Goal: Find contact information: Find contact information

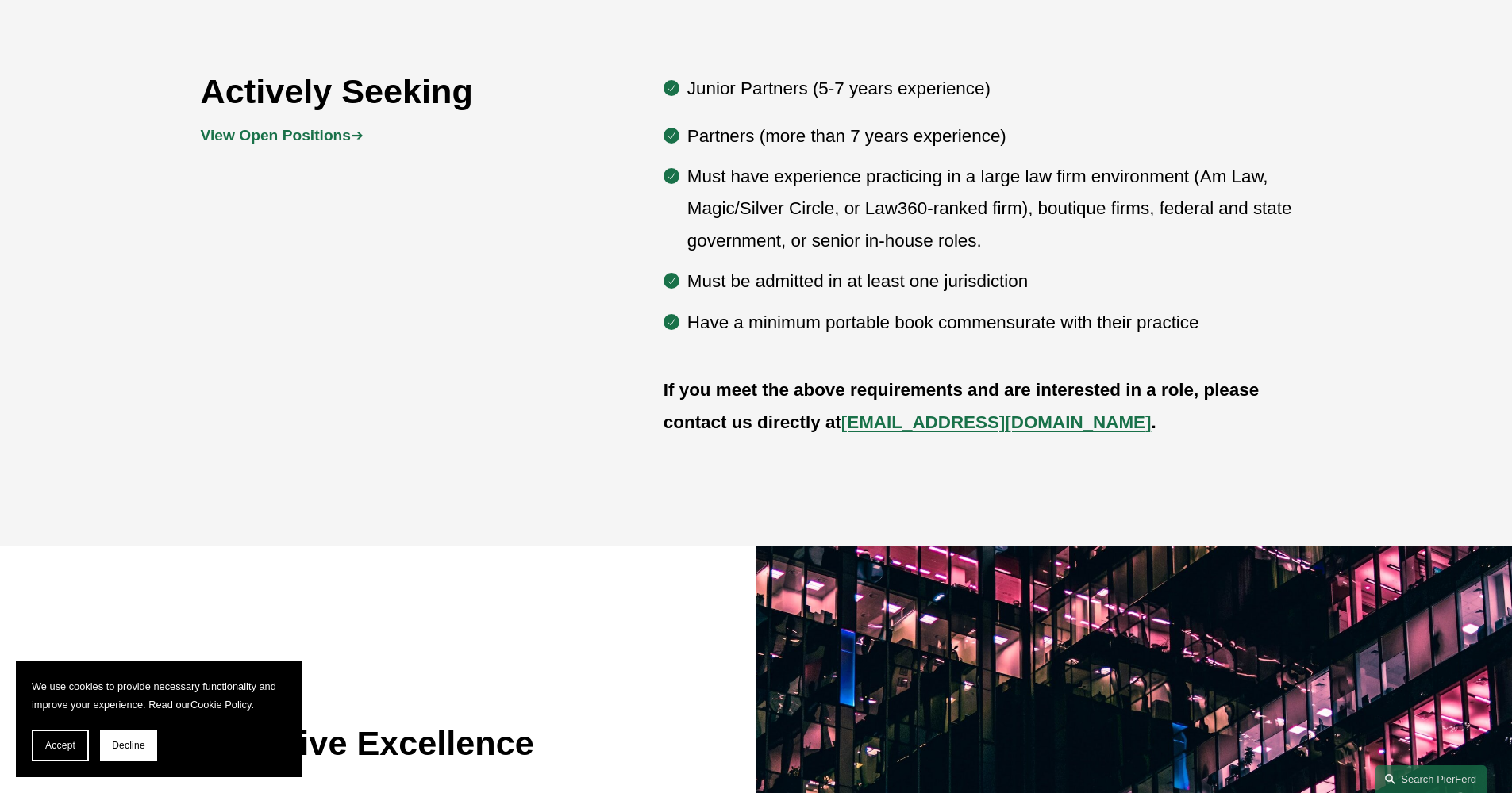
scroll to position [984, 0]
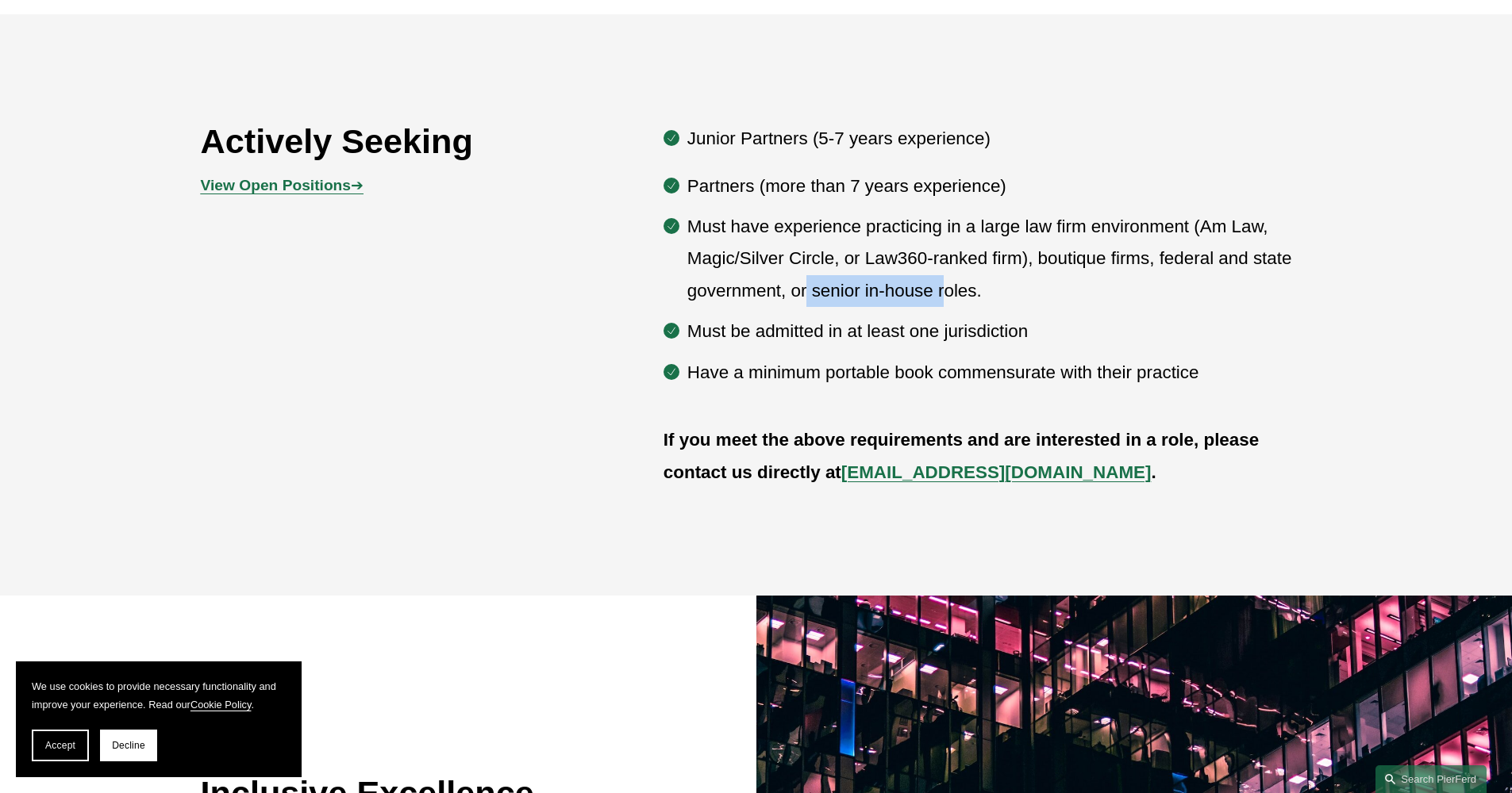
drag, startPoint x: 806, startPoint y: 291, endPoint x: 948, endPoint y: 297, distance: 142.1
click at [948, 297] on p "Must have experience practicing in a large law firm environment (Am Law, Magic/…" at bounding box center [999, 259] width 624 height 96
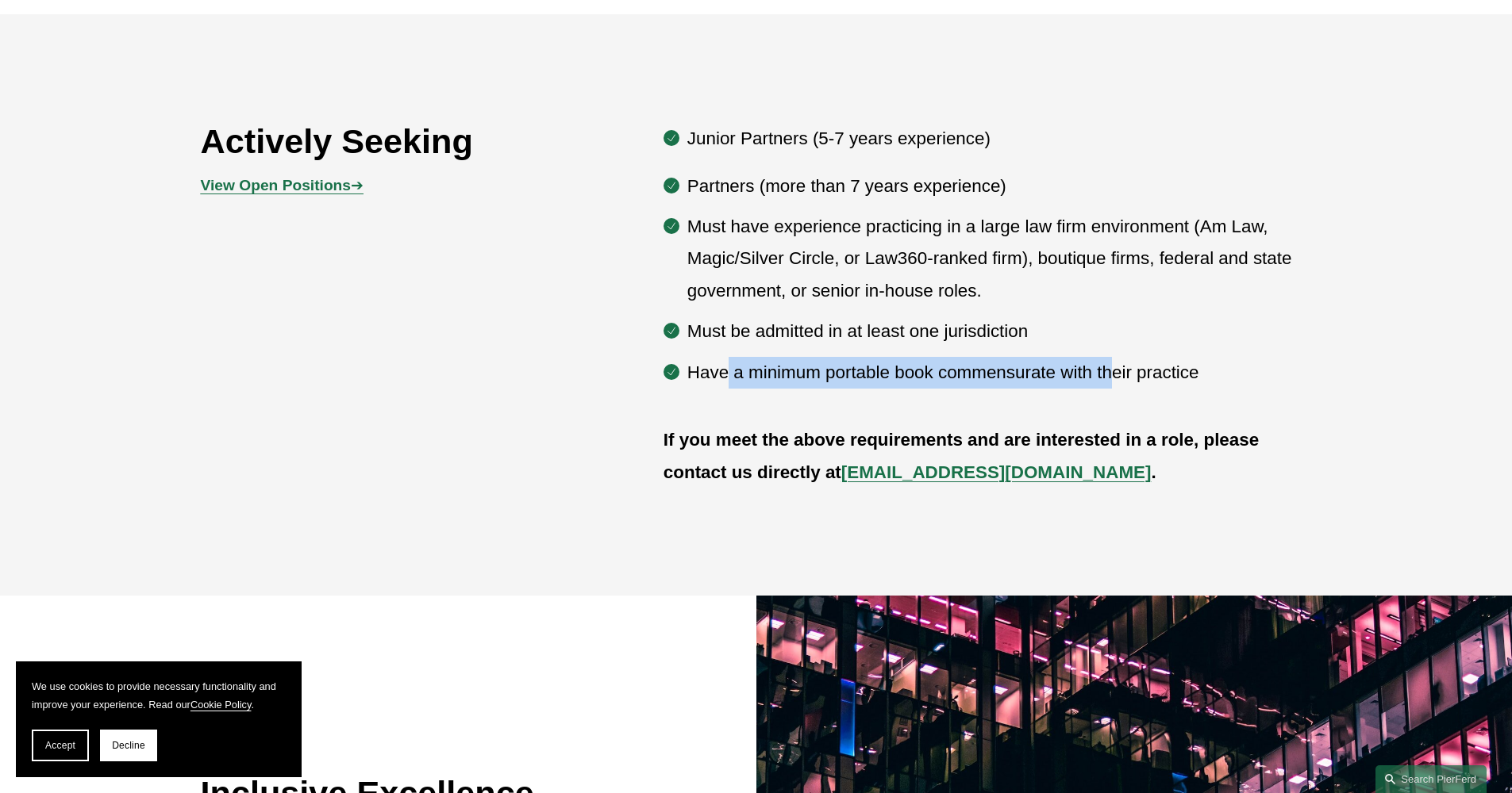
drag, startPoint x: 728, startPoint y: 371, endPoint x: 1119, endPoint y: 371, distance: 391.0
click at [1119, 371] on p "Have a minimum portable book commensurate with their practice" at bounding box center [999, 373] width 624 height 32
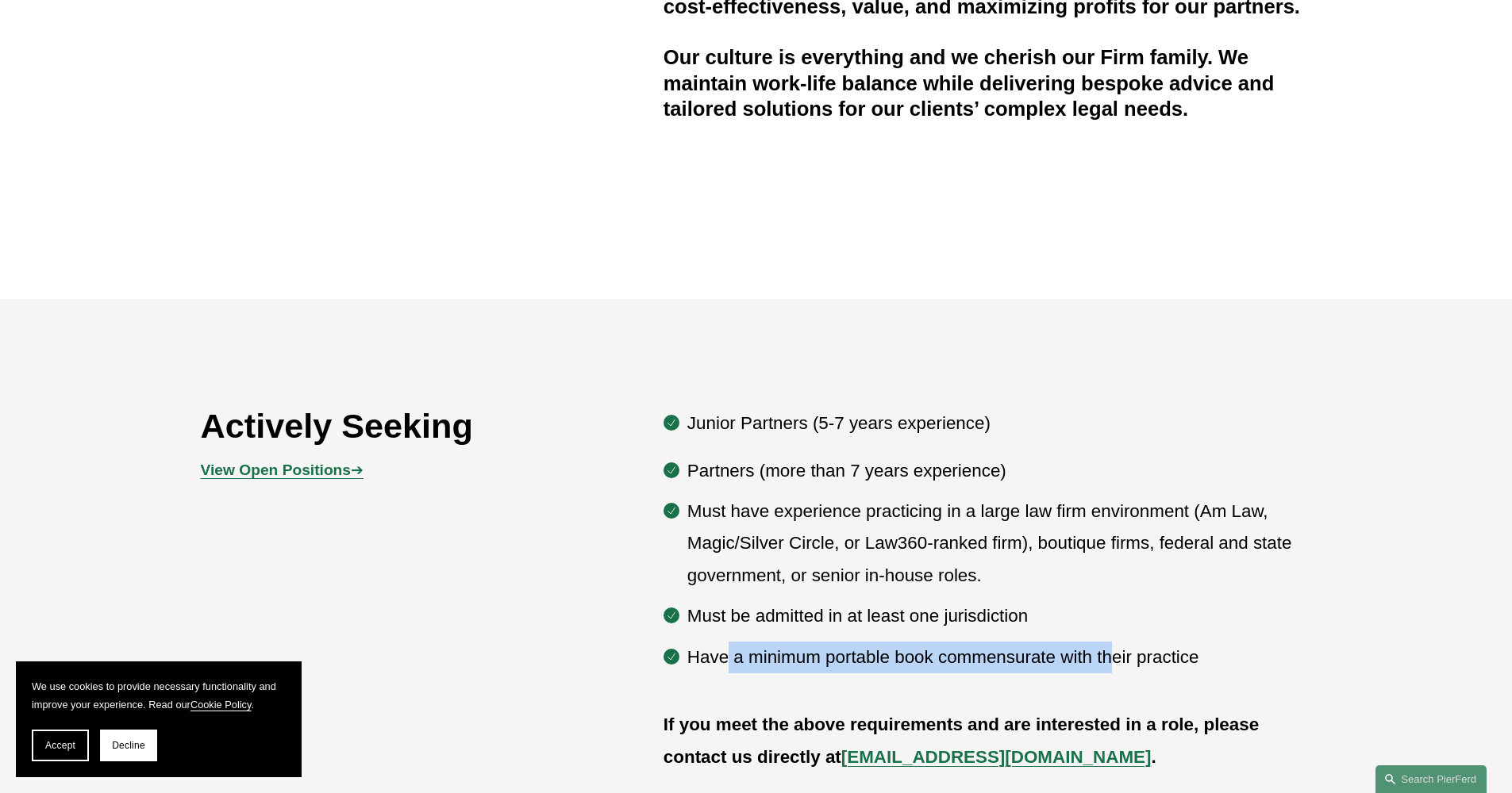
scroll to position [670, 0]
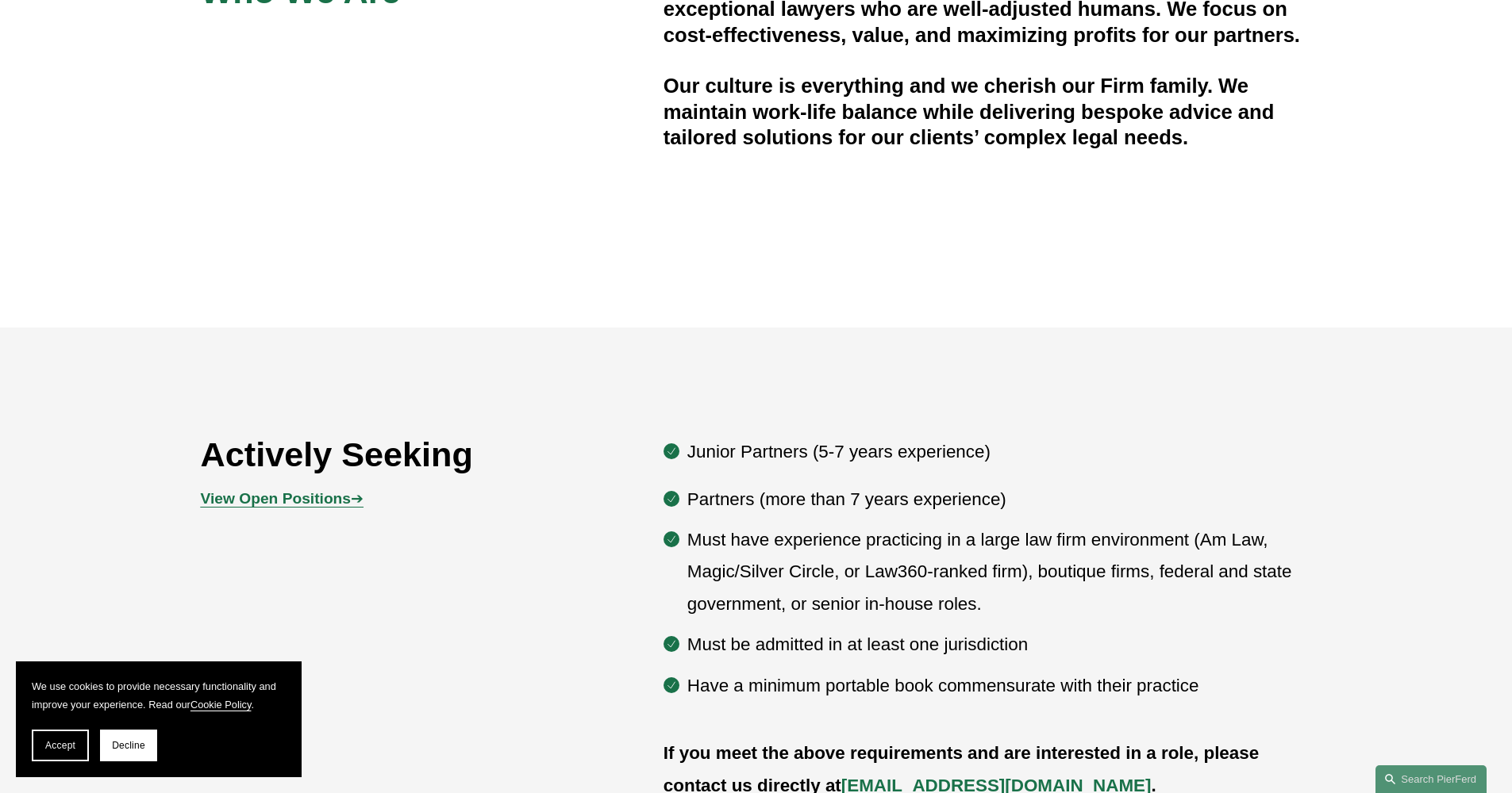
click at [292, 489] on p "View Open Positions ➔" at bounding box center [339, 499] width 278 height 28
click at [290, 504] on strong "View Open Positions" at bounding box center [275, 498] width 150 height 17
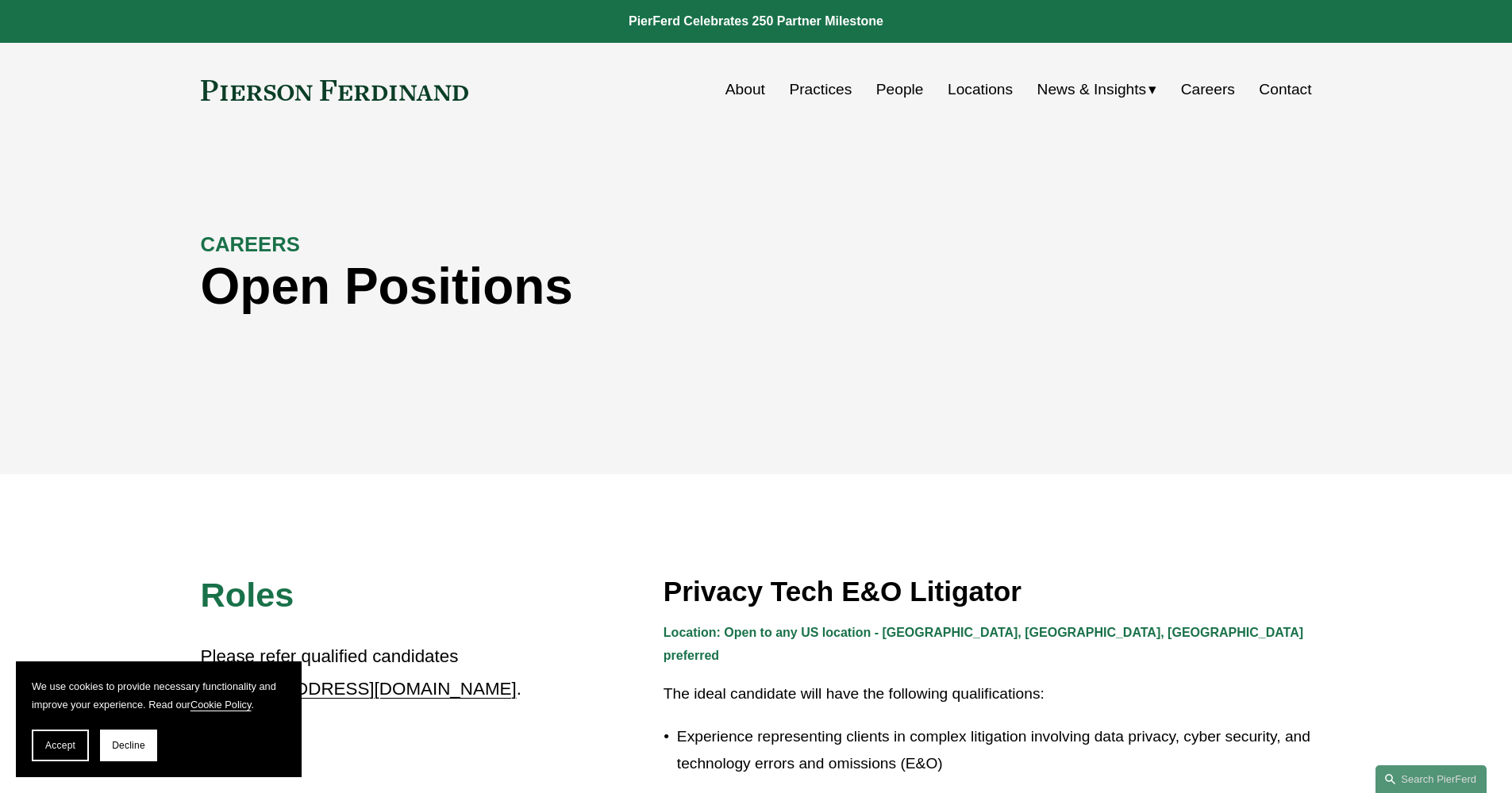
click at [900, 80] on link "People" at bounding box center [900, 89] width 48 height 30
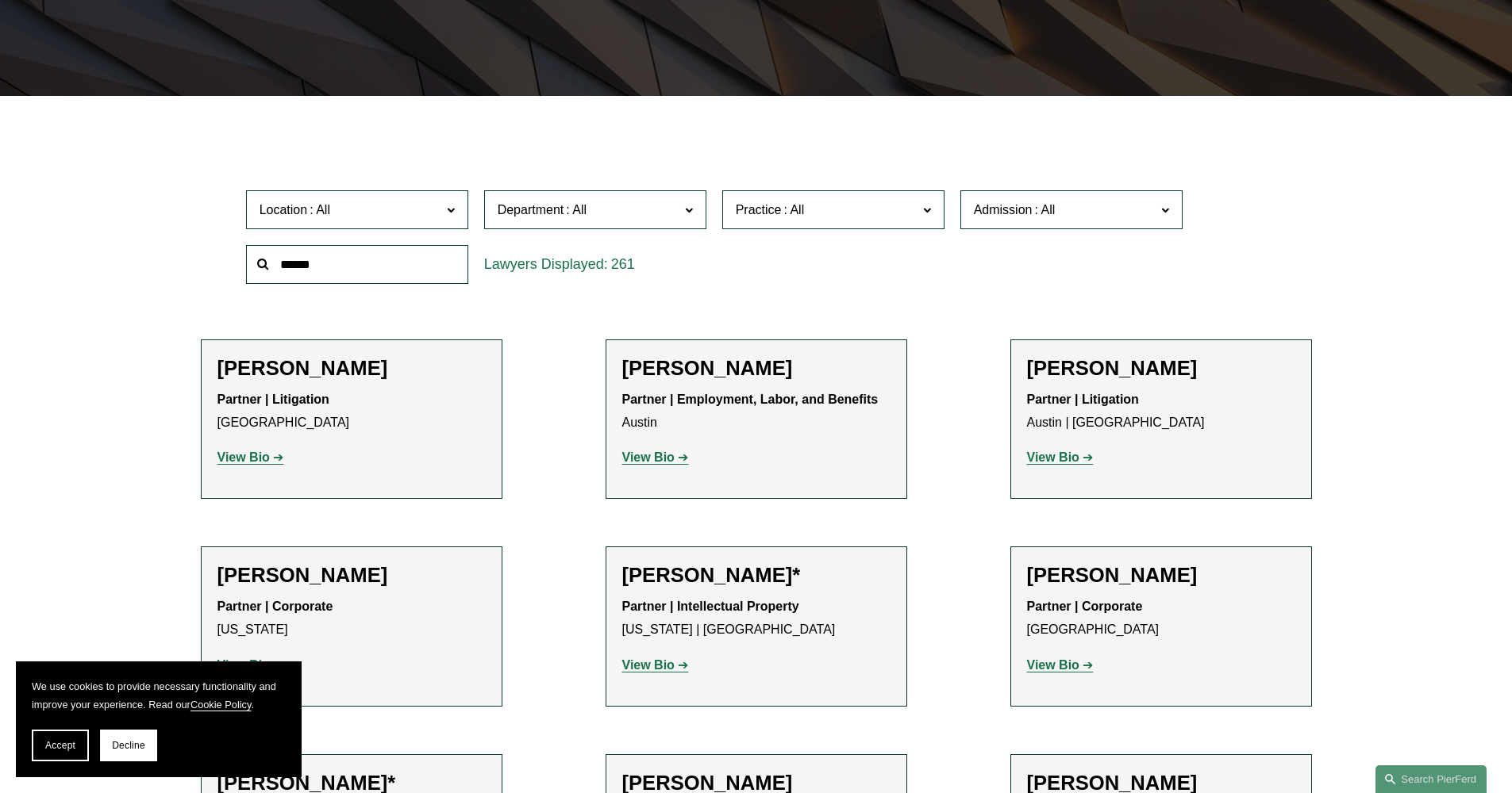
scroll to position [438, 0]
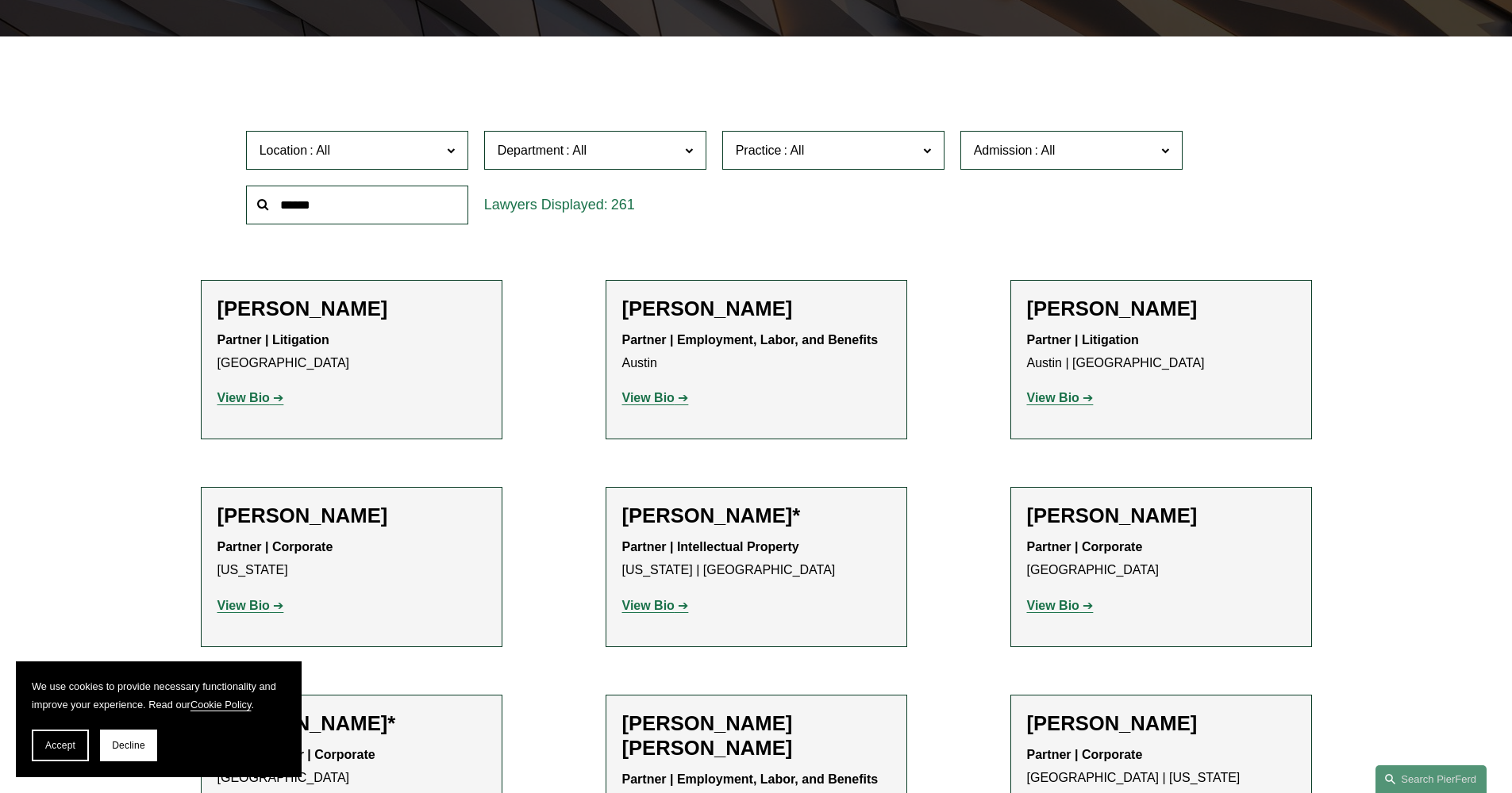
click at [650, 149] on span "Department" at bounding box center [589, 150] width 182 height 21
click at [0, 0] on link "All" at bounding box center [0, 0] width 0 height 0
click at [814, 156] on span "Practice" at bounding box center [827, 150] width 182 height 21
click at [0, 0] on link "Cyber, Privacy & Technology" at bounding box center [0, 0] width 0 height 0
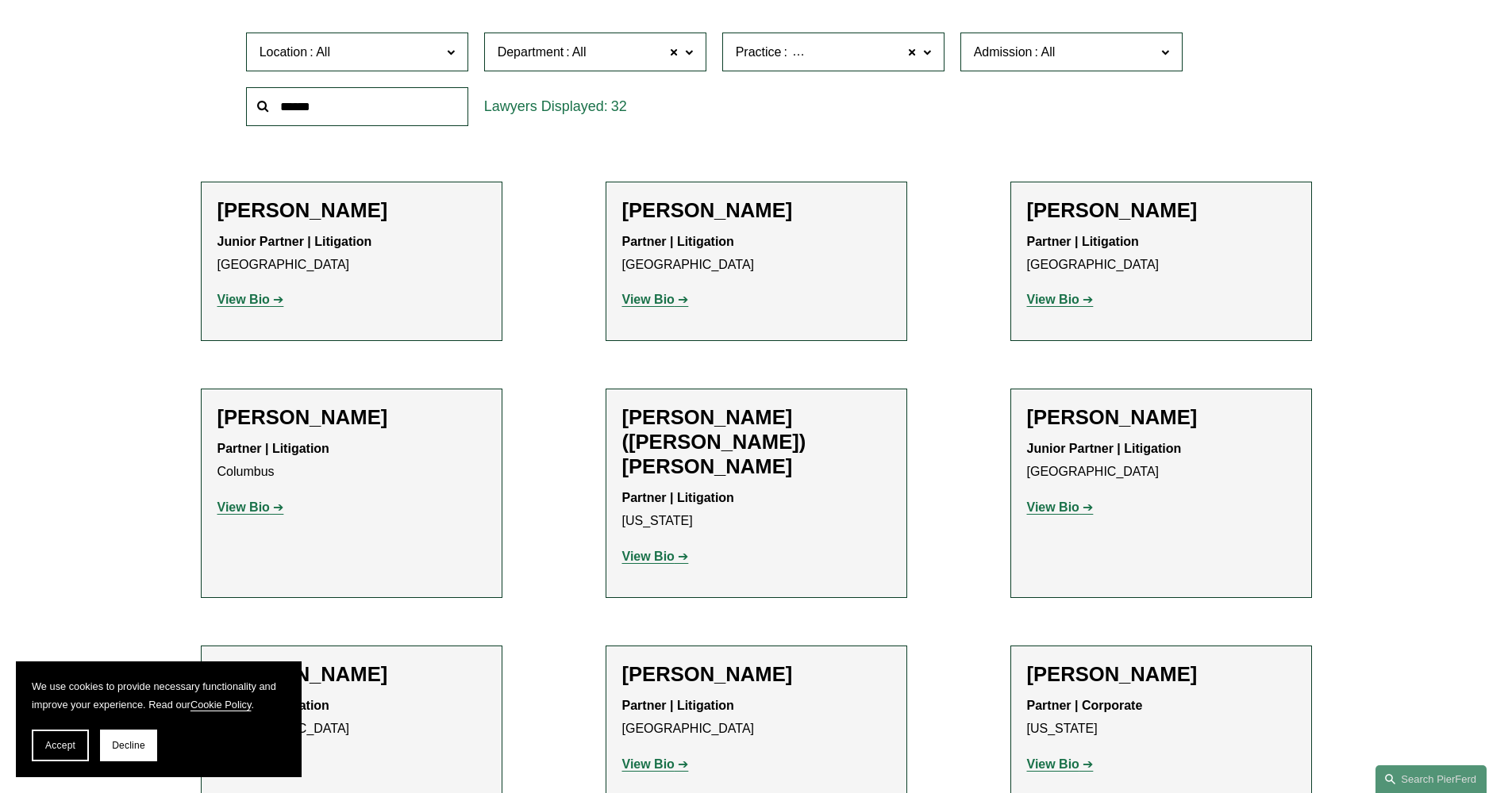
scroll to position [504, 0]
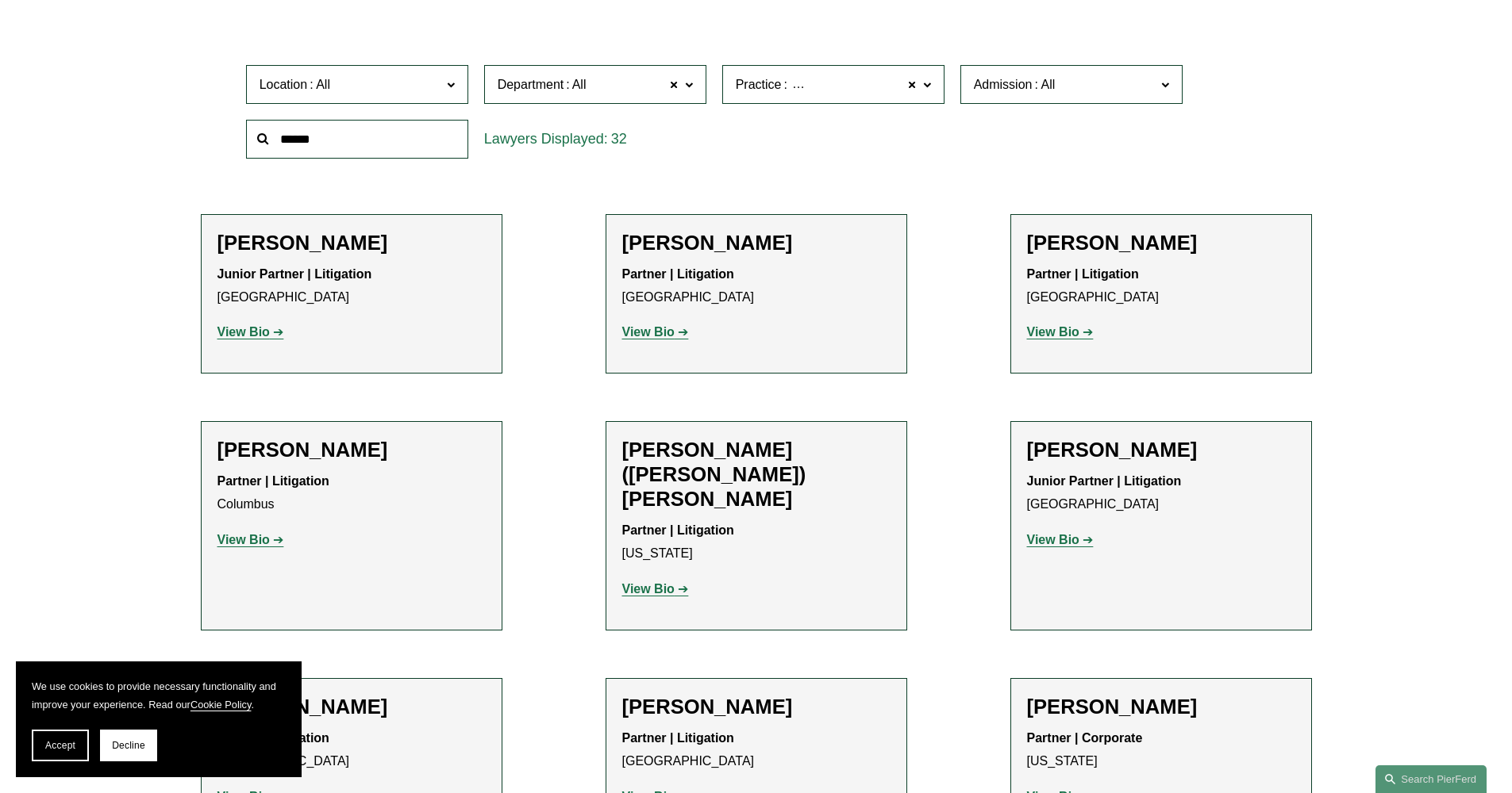
click at [425, 95] on span "Location" at bounding box center [351, 84] width 182 height 21
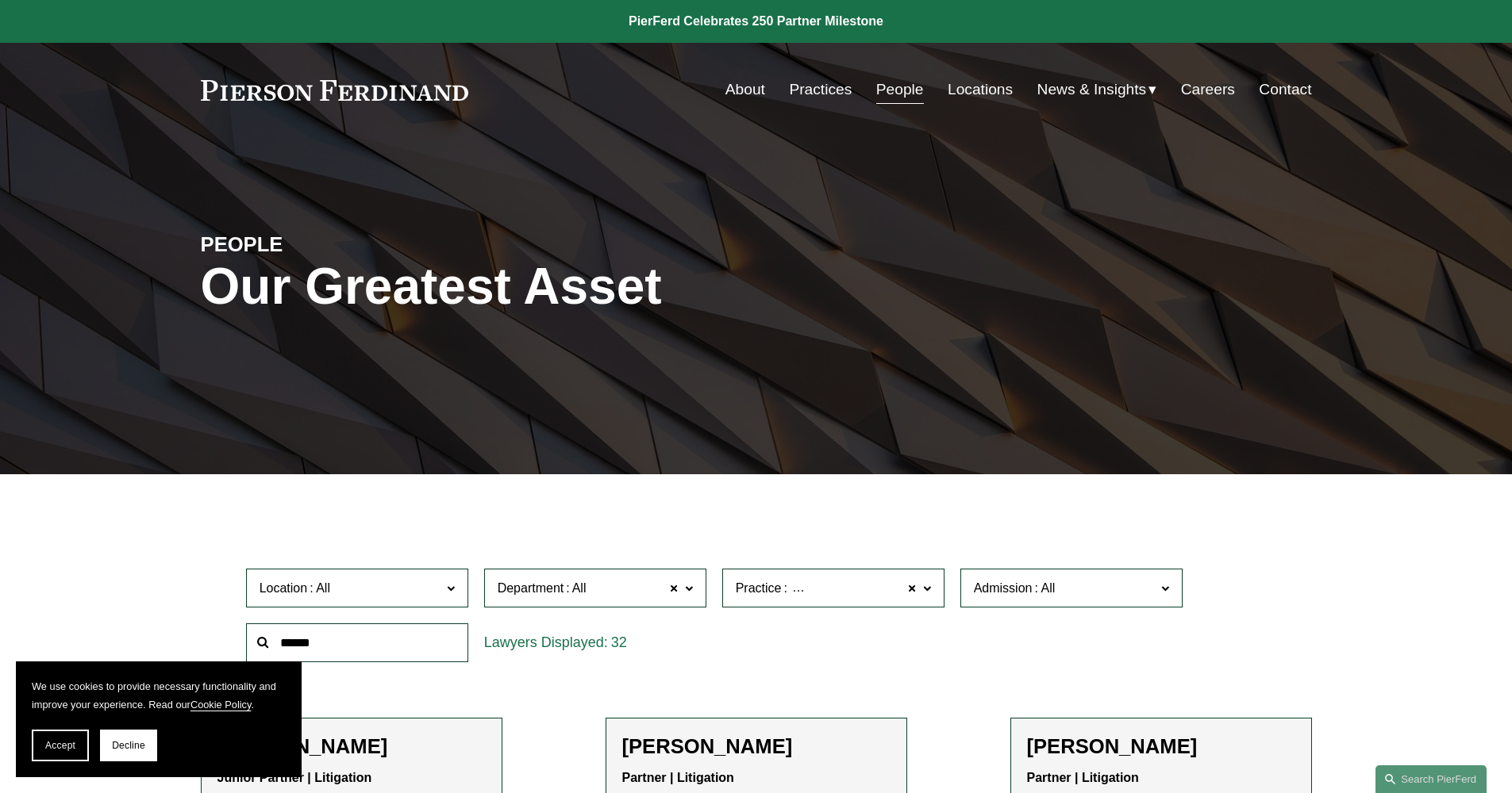
click at [1200, 96] on link "Careers" at bounding box center [1207, 89] width 54 height 30
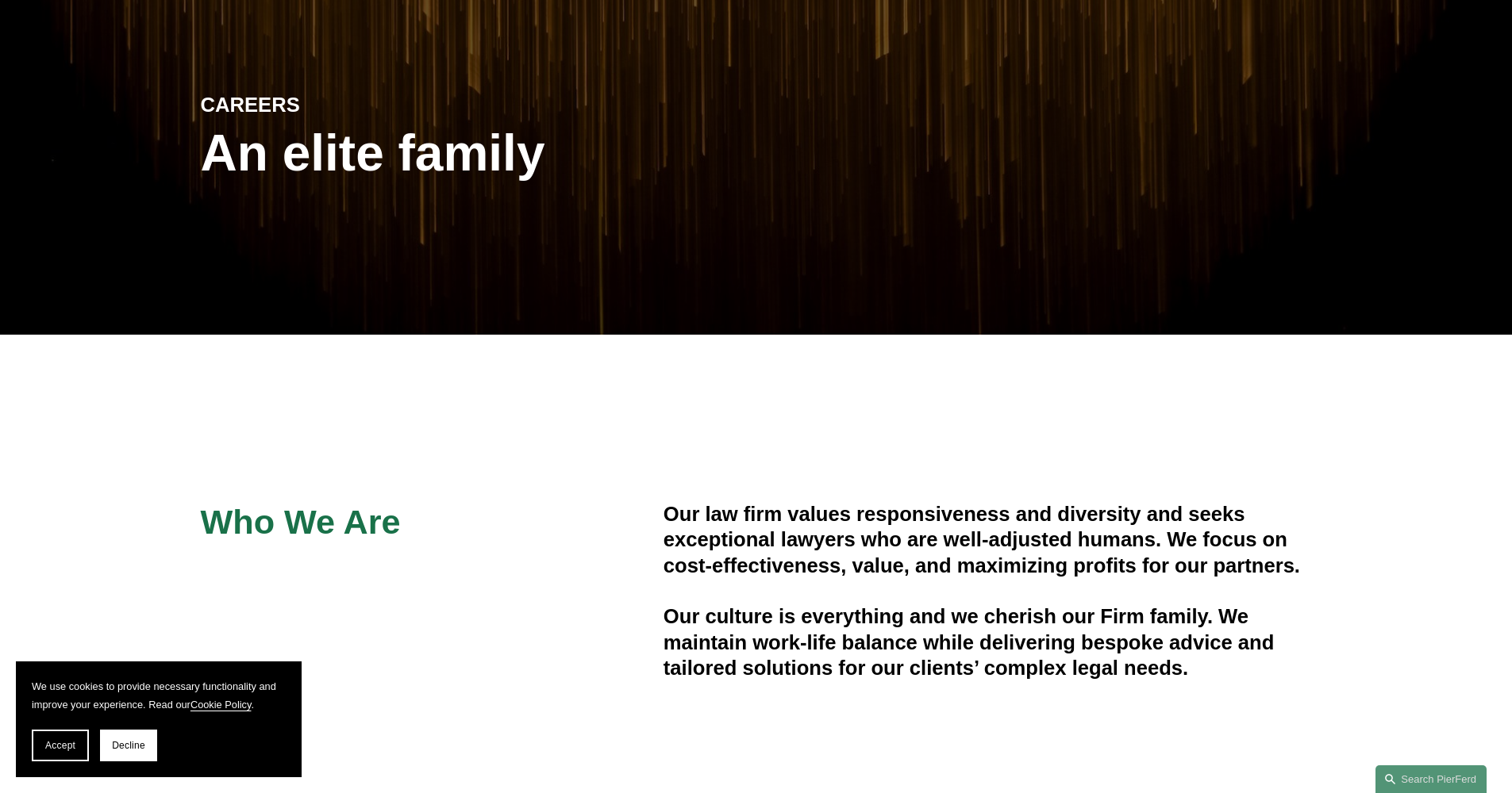
scroll to position [674, 0]
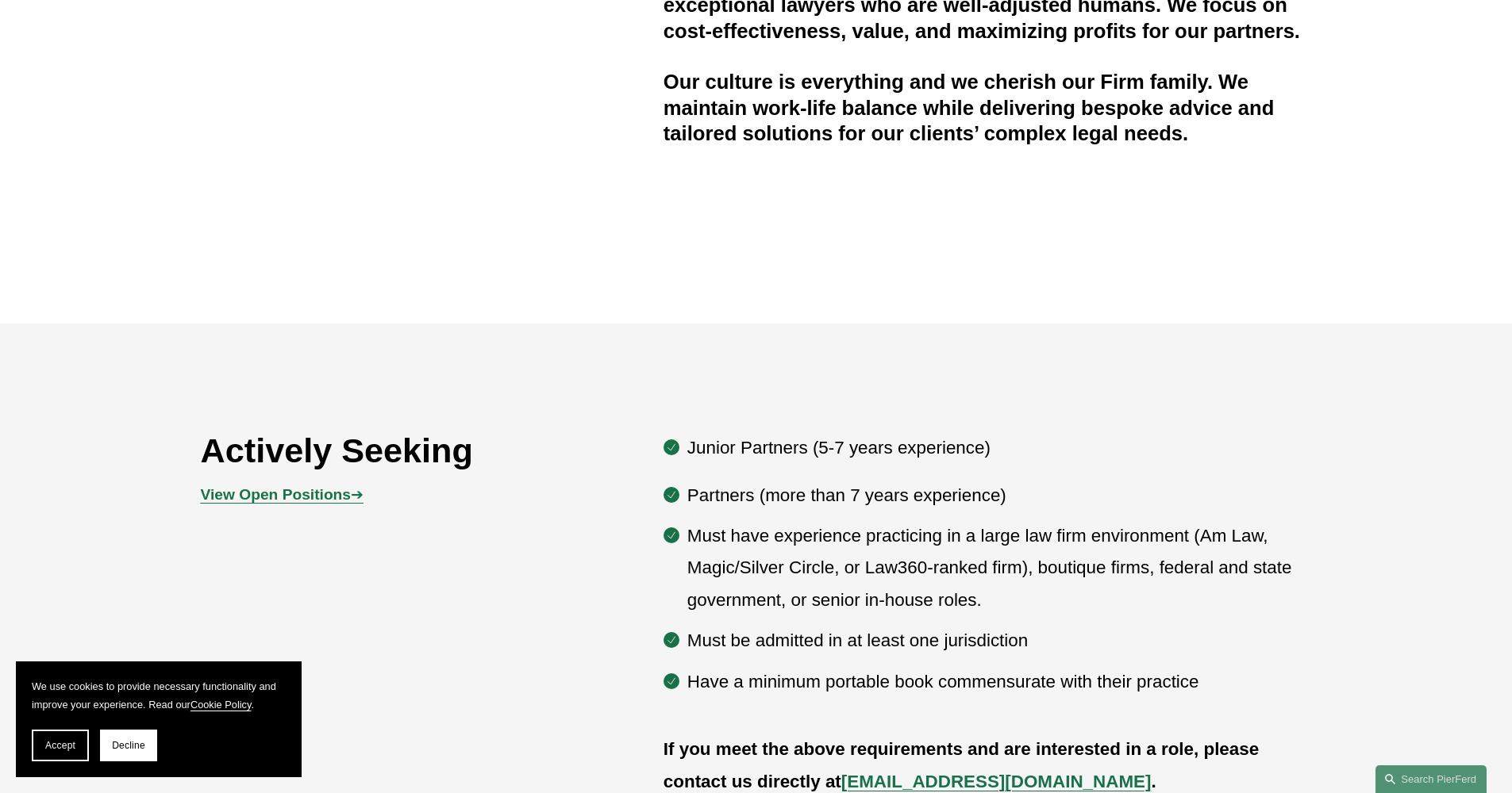
click at [283, 490] on strong "View Open Positions" at bounding box center [275, 494] width 150 height 17
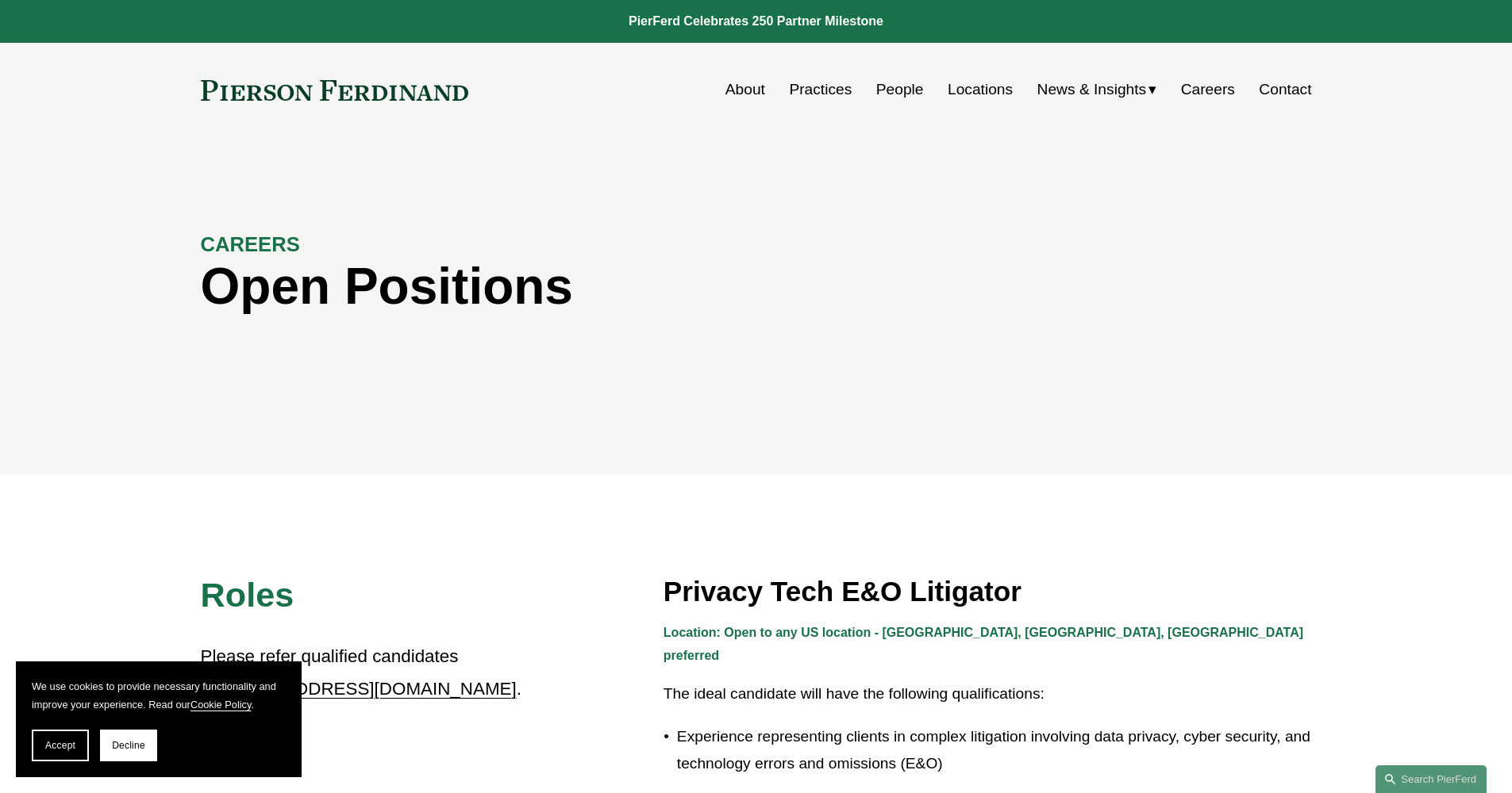
click at [814, 89] on link "Practices" at bounding box center [820, 89] width 63 height 30
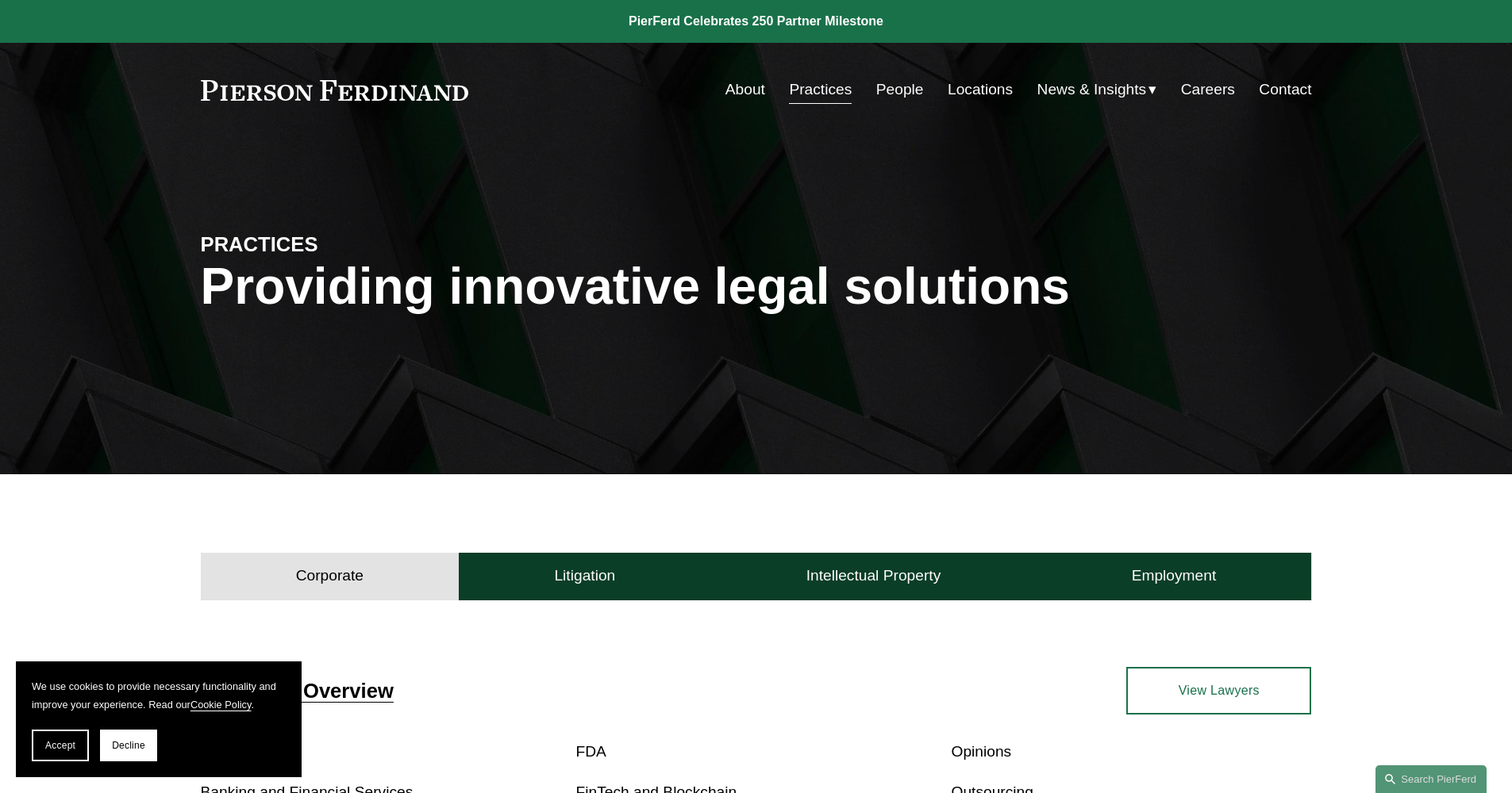
click at [892, 93] on link "People" at bounding box center [900, 89] width 48 height 30
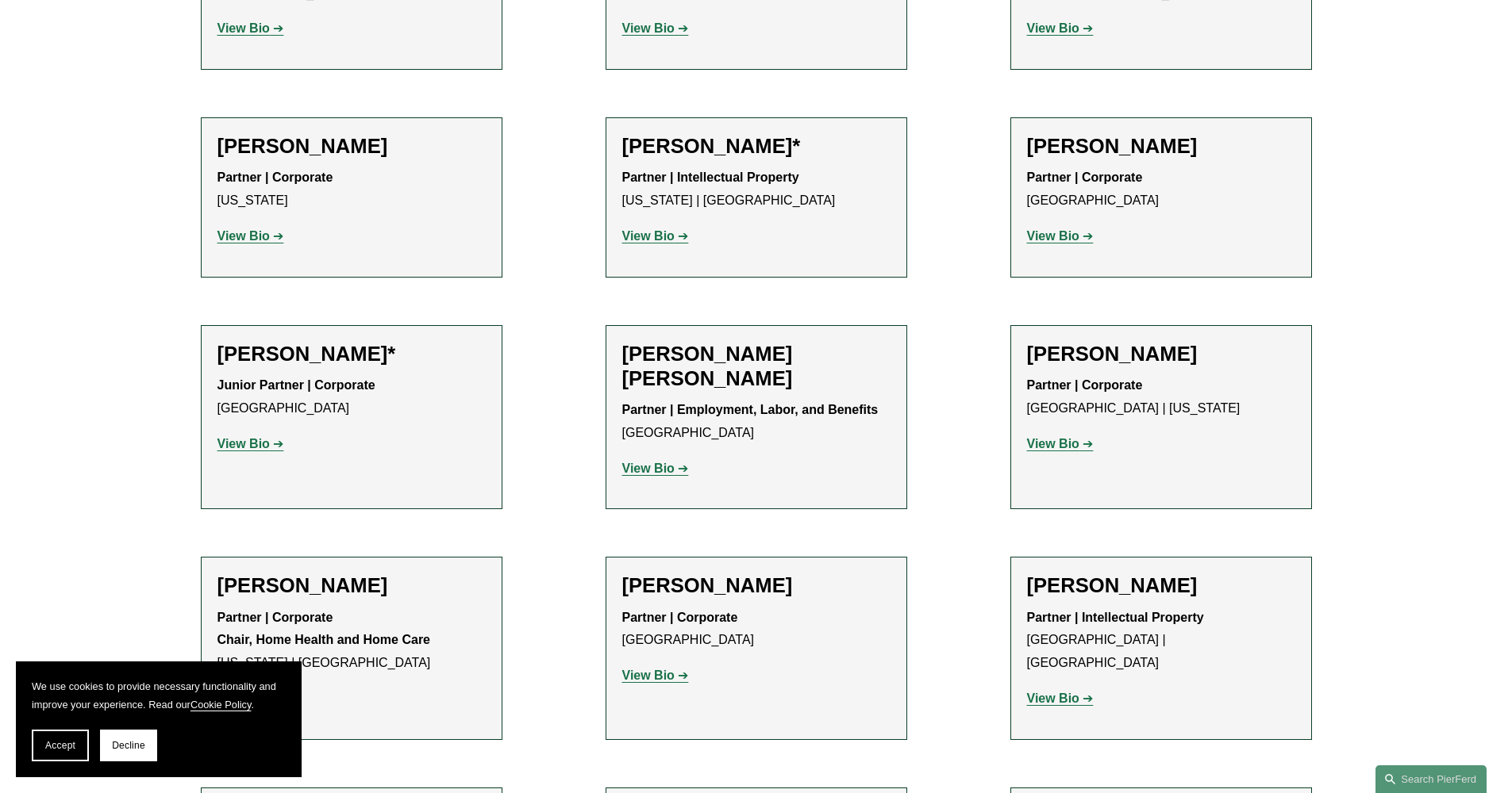
scroll to position [312, 0]
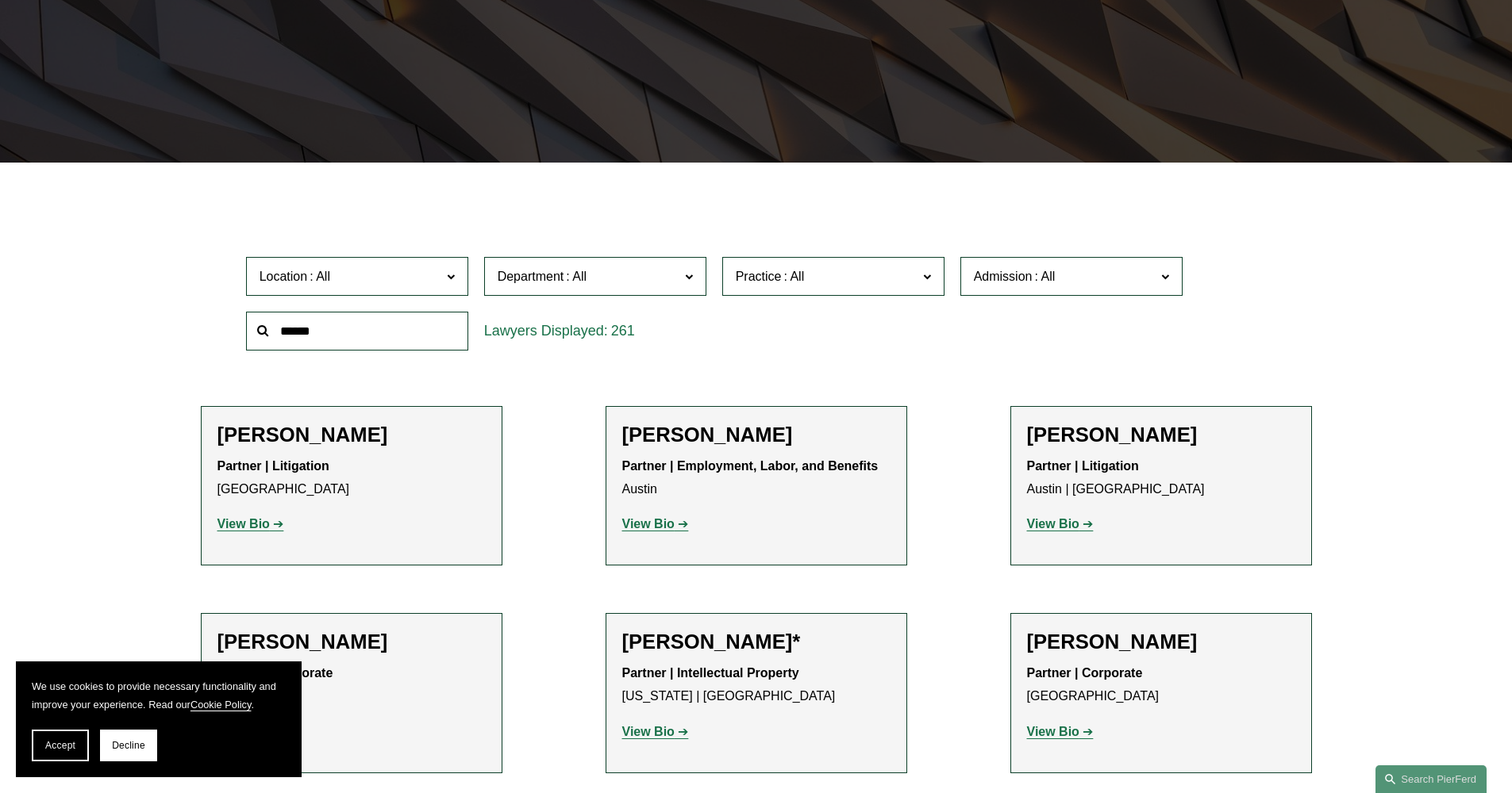
click at [324, 321] on input "text" at bounding box center [357, 331] width 222 height 39
type input "*"
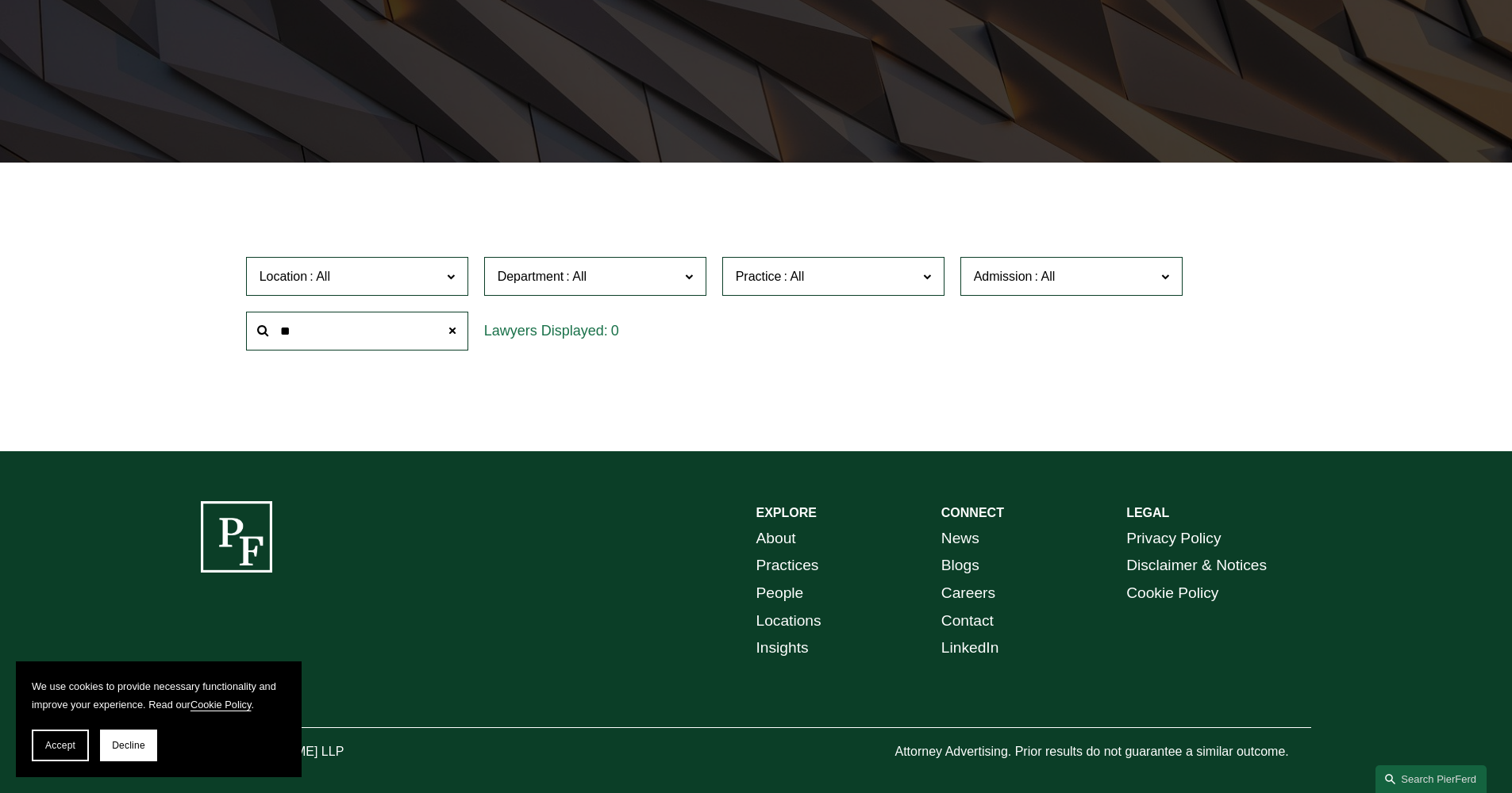
type input "*"
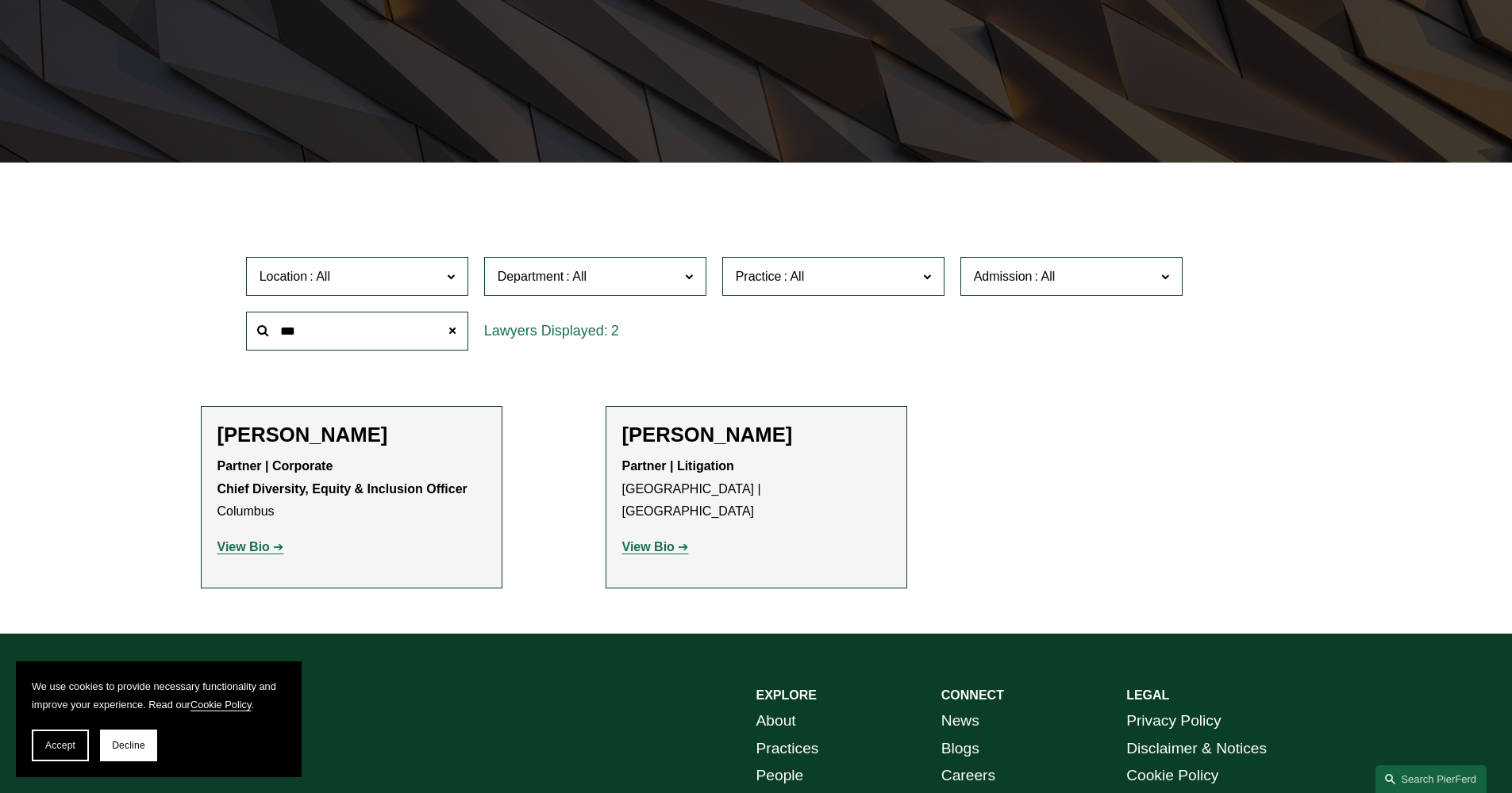
type input "***"
drag, startPoint x: 477, startPoint y: 309, endPoint x: 315, endPoint y: 429, distance: 201.6
click at [315, 429] on h2 "[PERSON_NAME]" at bounding box center [352, 435] width 268 height 24
click at [244, 546] on strong "View Bio" at bounding box center [244, 547] width 53 height 14
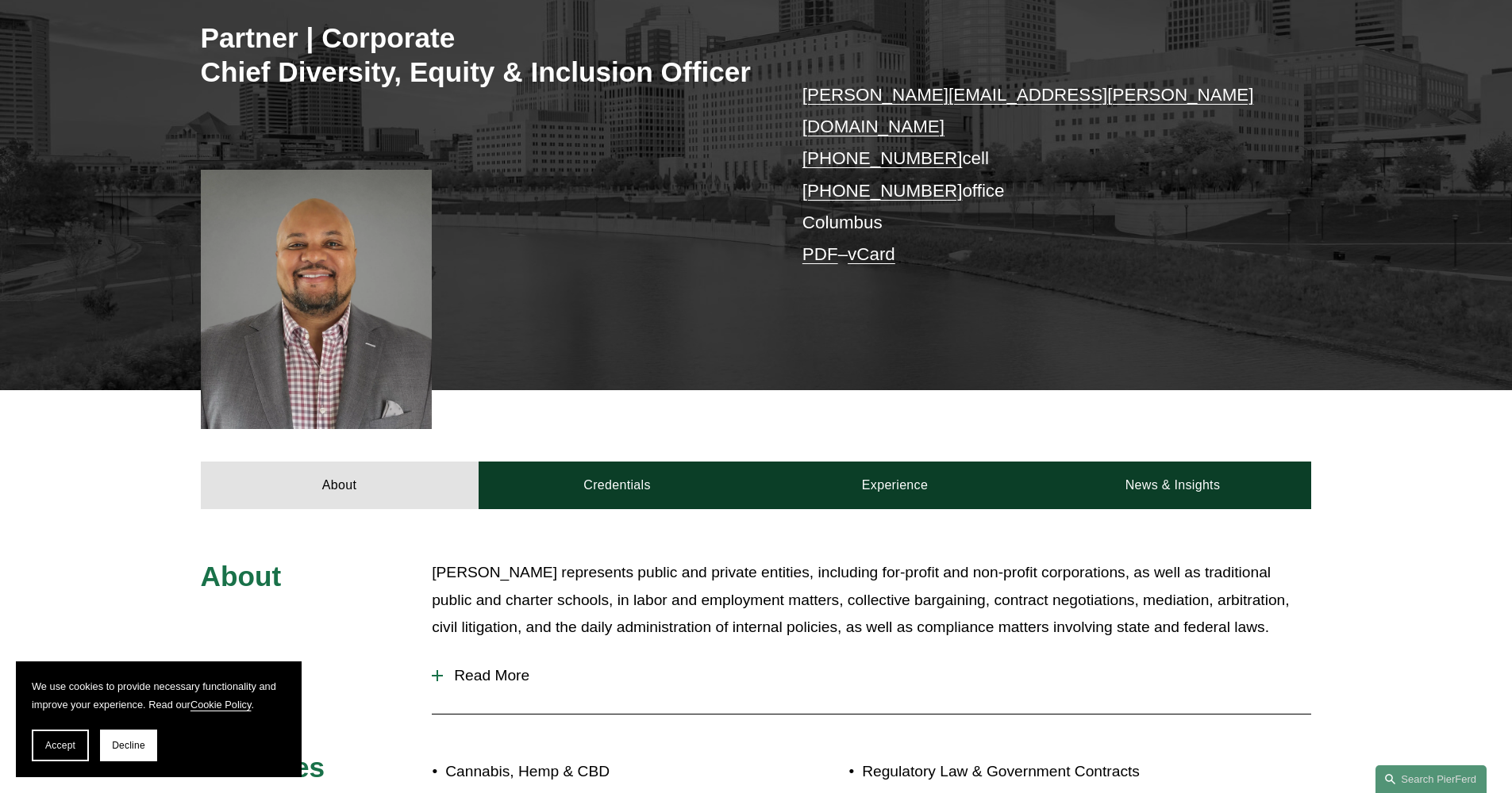
scroll to position [632, 0]
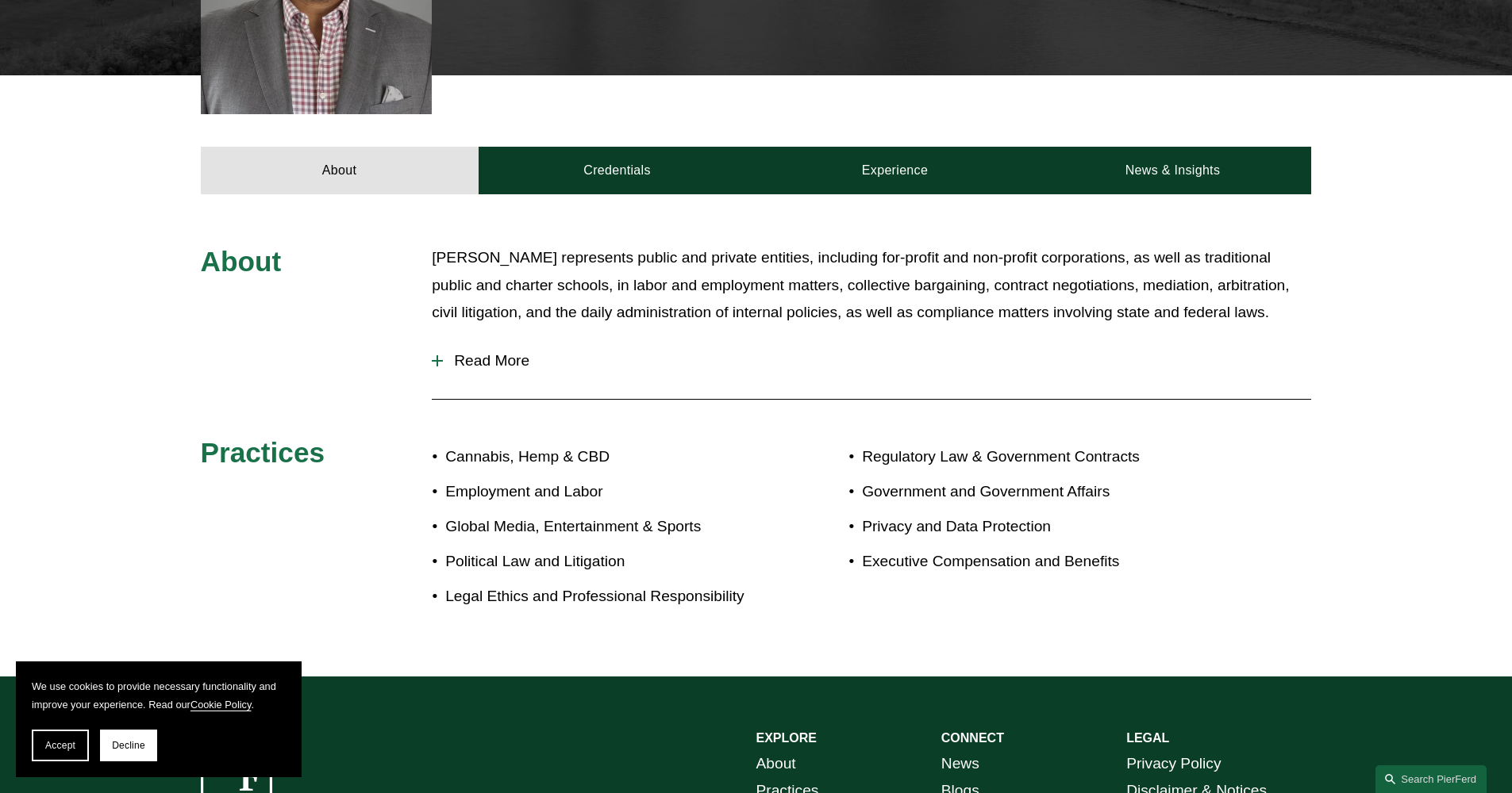
click at [471, 352] on span "Read More" at bounding box center [876, 361] width 868 height 18
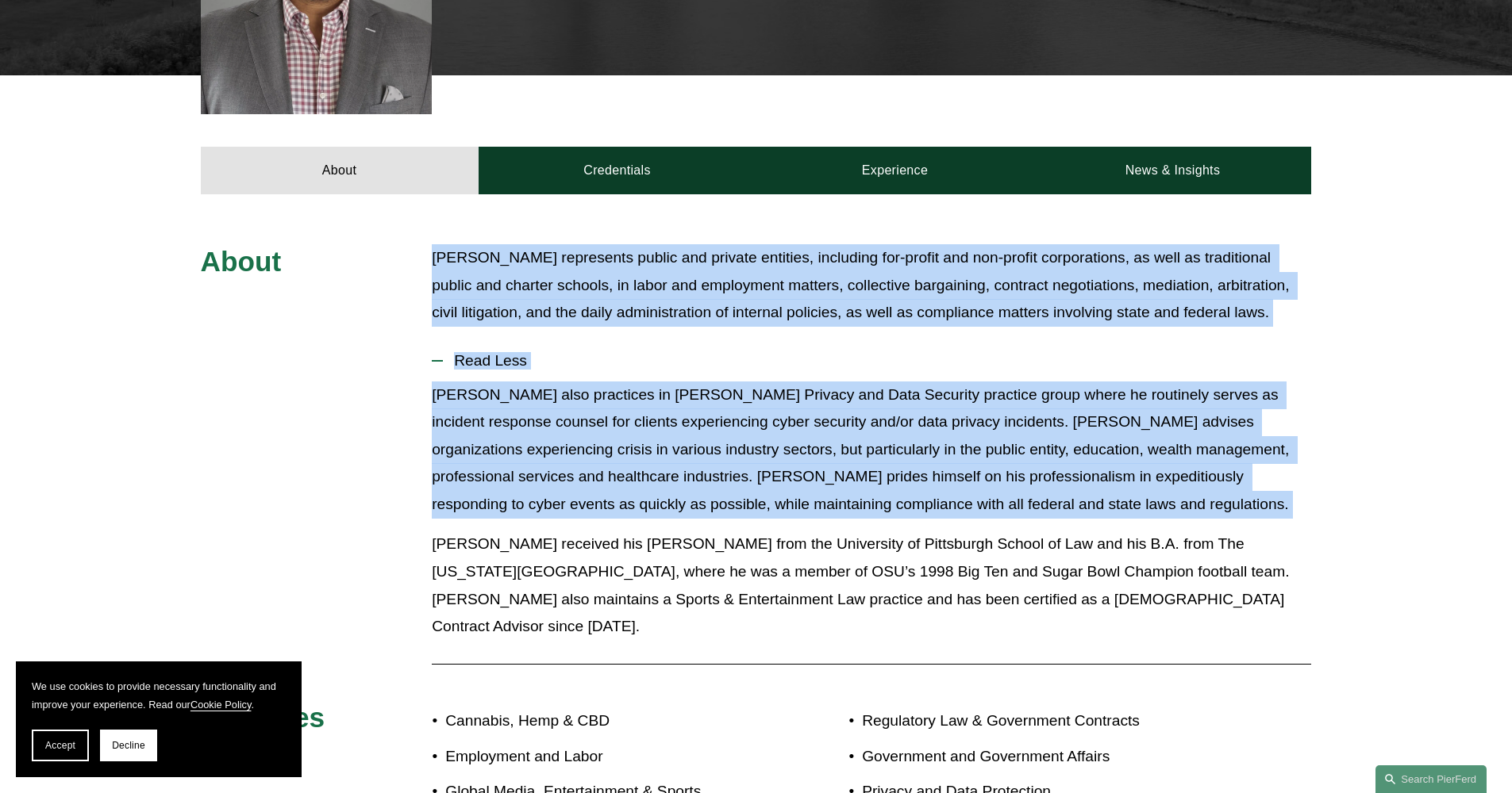
drag, startPoint x: 435, startPoint y: 242, endPoint x: 619, endPoint y: 505, distance: 321.0
click at [619, 505] on div "About Edmund represents public and private entities, including for-profit and n…" at bounding box center [756, 567] width 1512 height 647
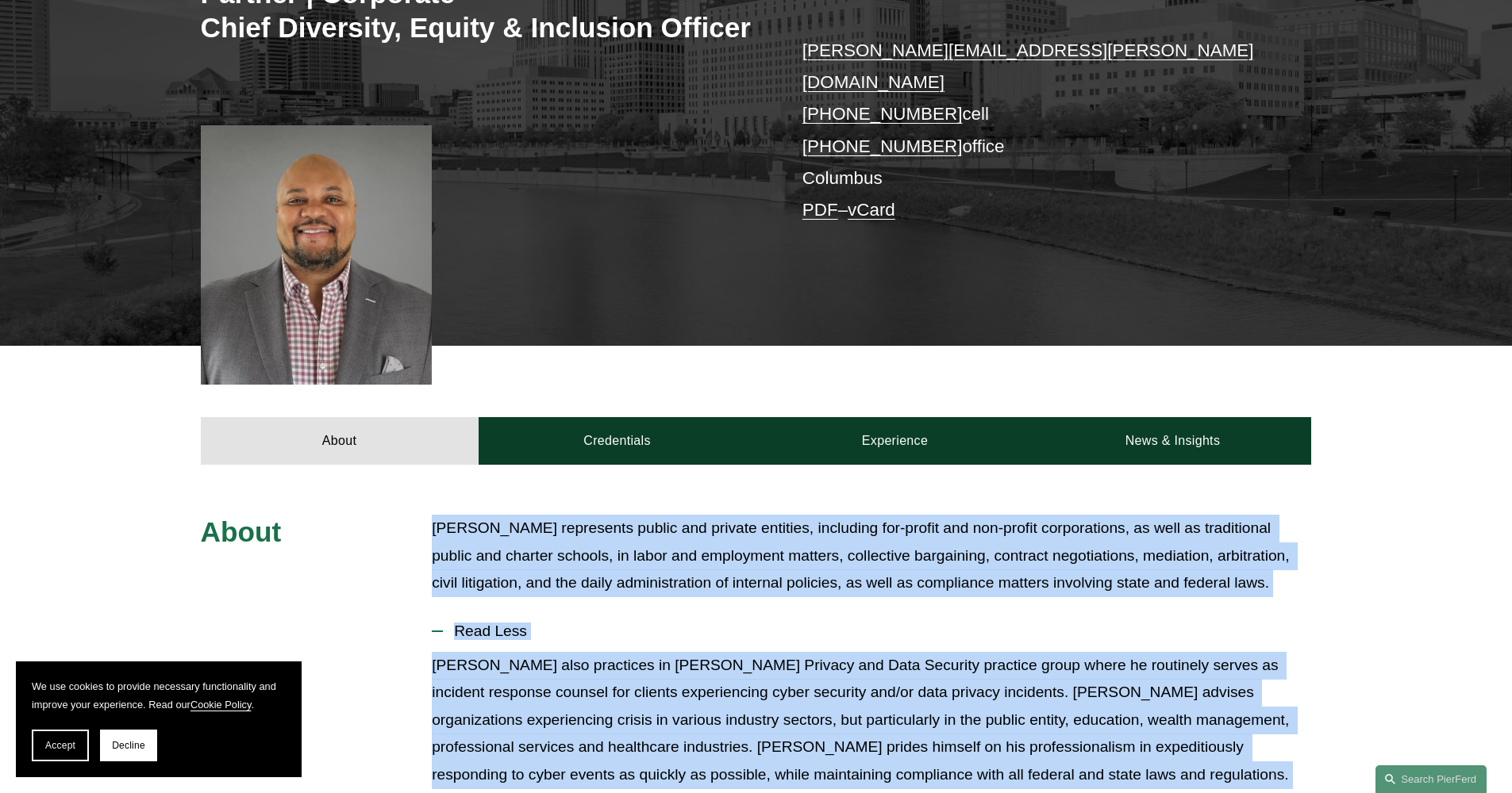
scroll to position [390, 0]
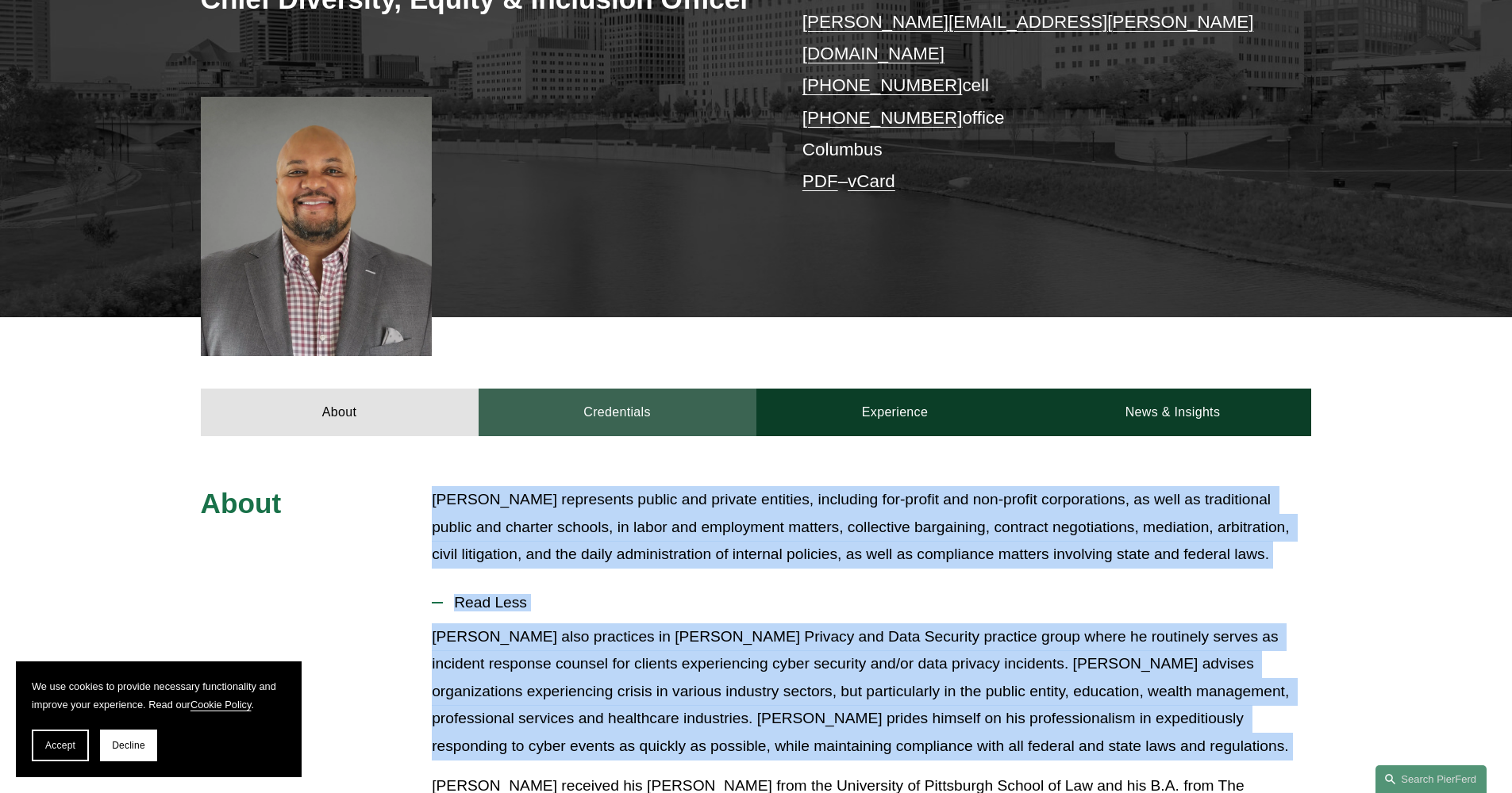
click at [644, 396] on link "Credentials" at bounding box center [617, 412] width 278 height 48
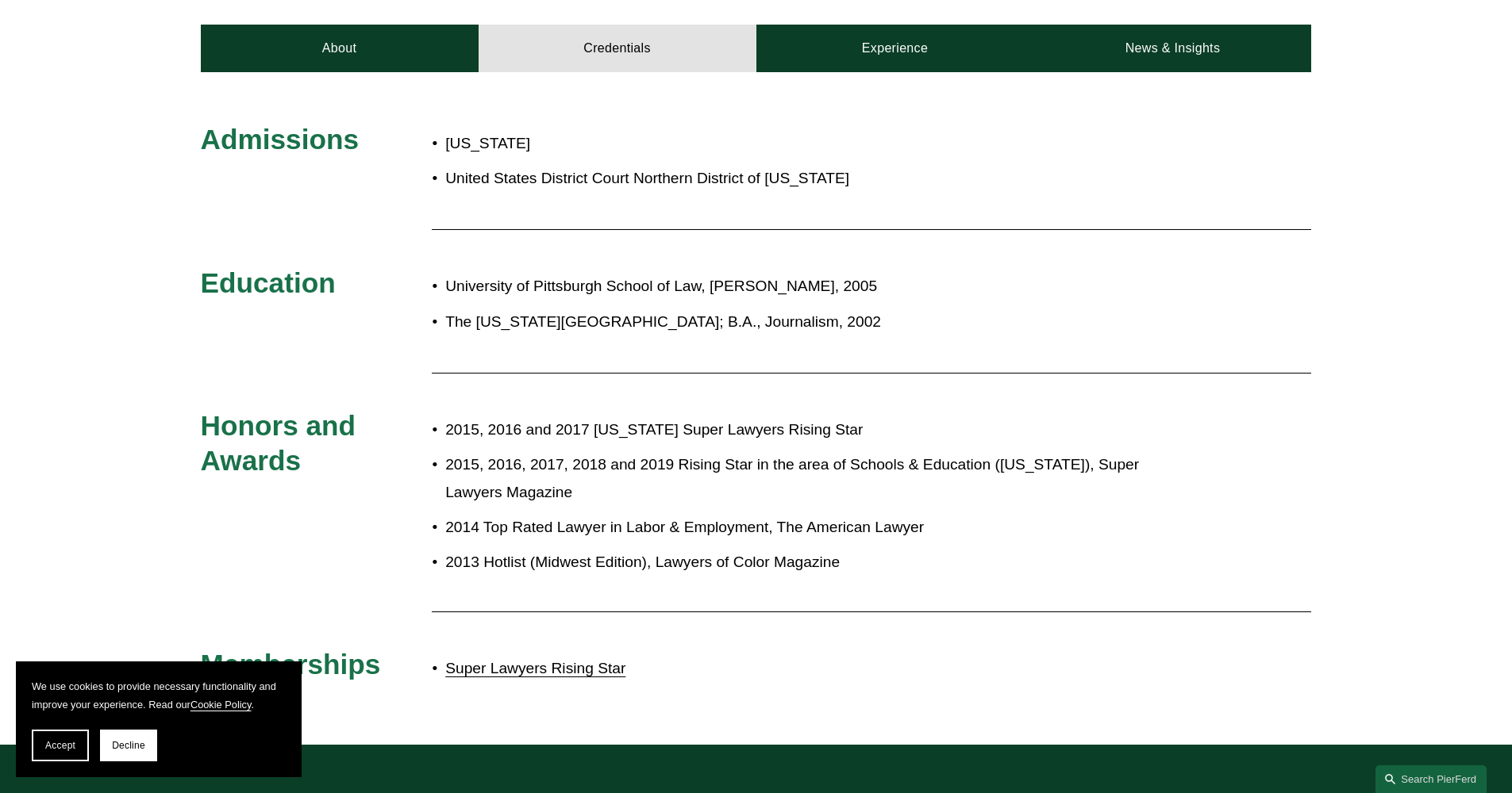
scroll to position [617, 0]
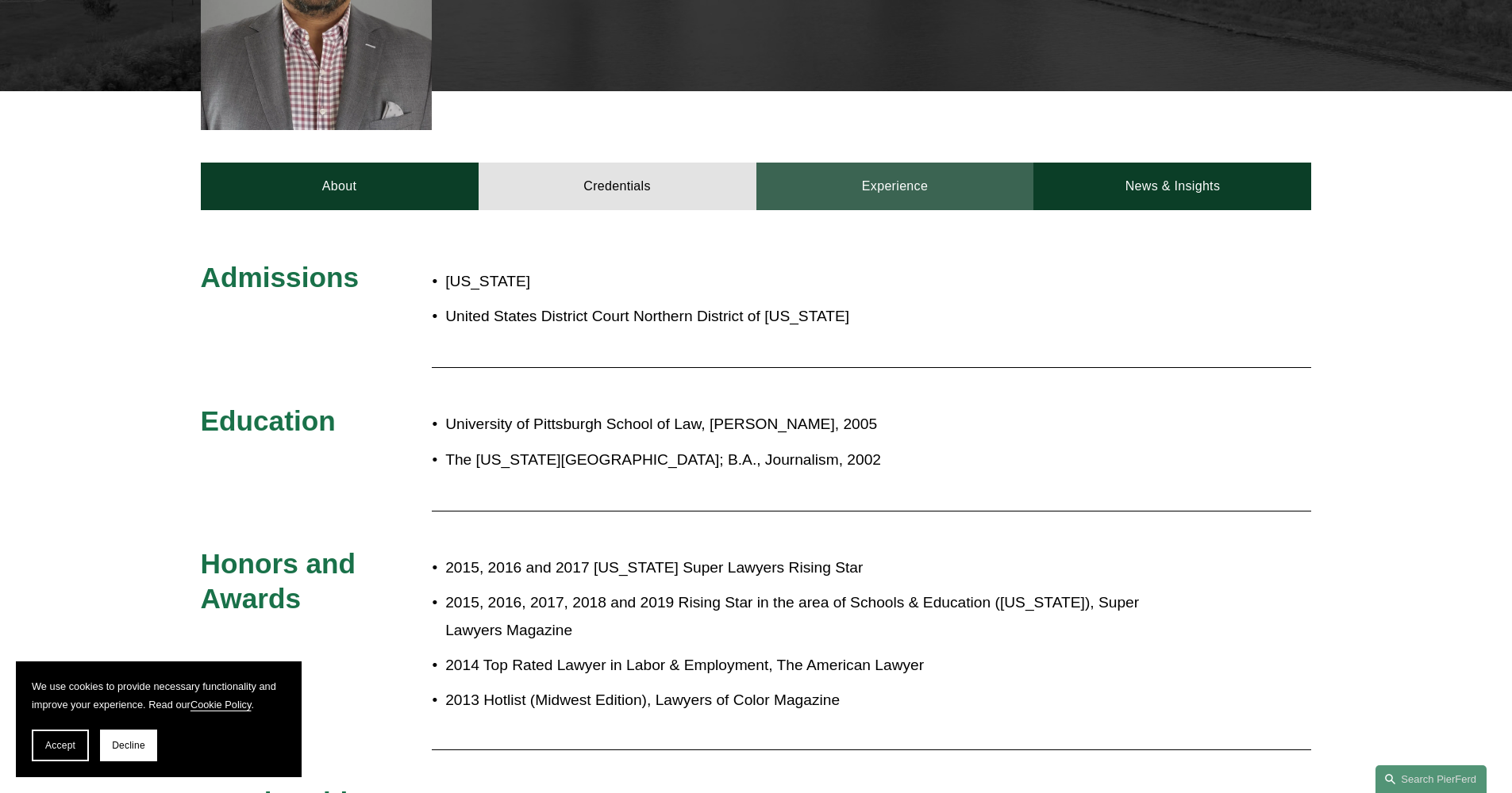
click at [923, 175] on link "Experience" at bounding box center [896, 186] width 278 height 48
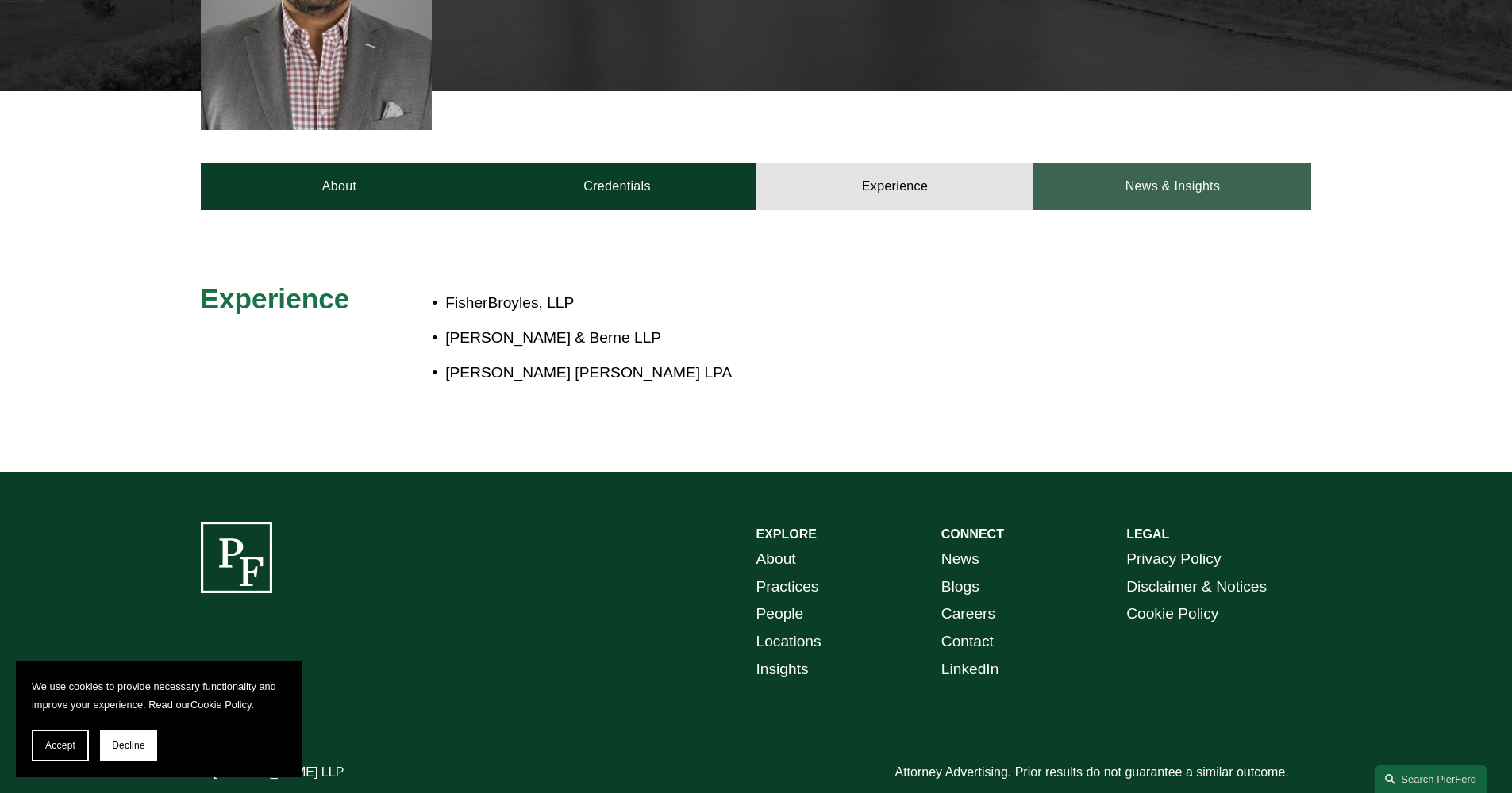
click at [1114, 165] on link "News & Insights" at bounding box center [1173, 186] width 278 height 48
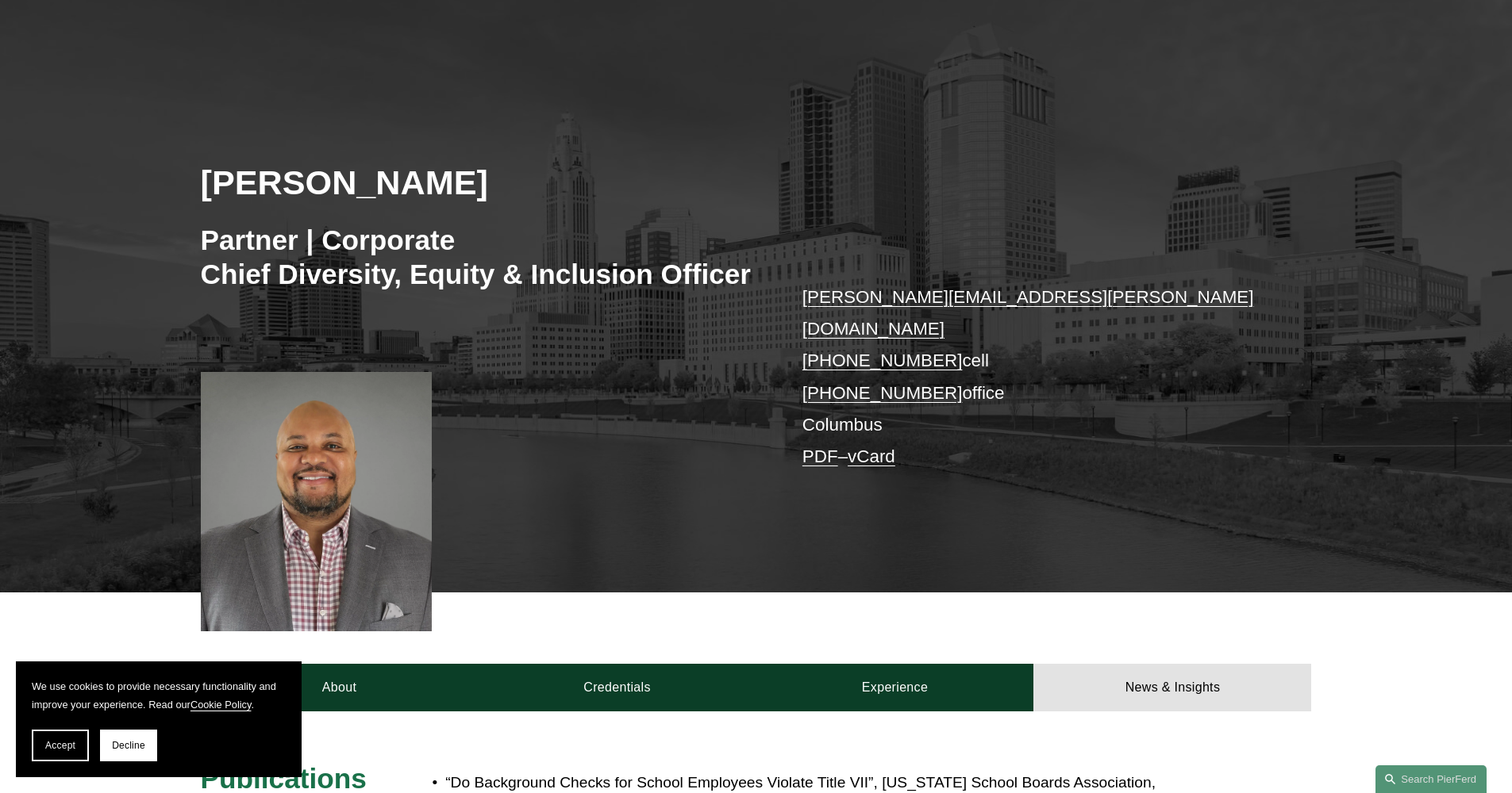
scroll to position [248, 0]
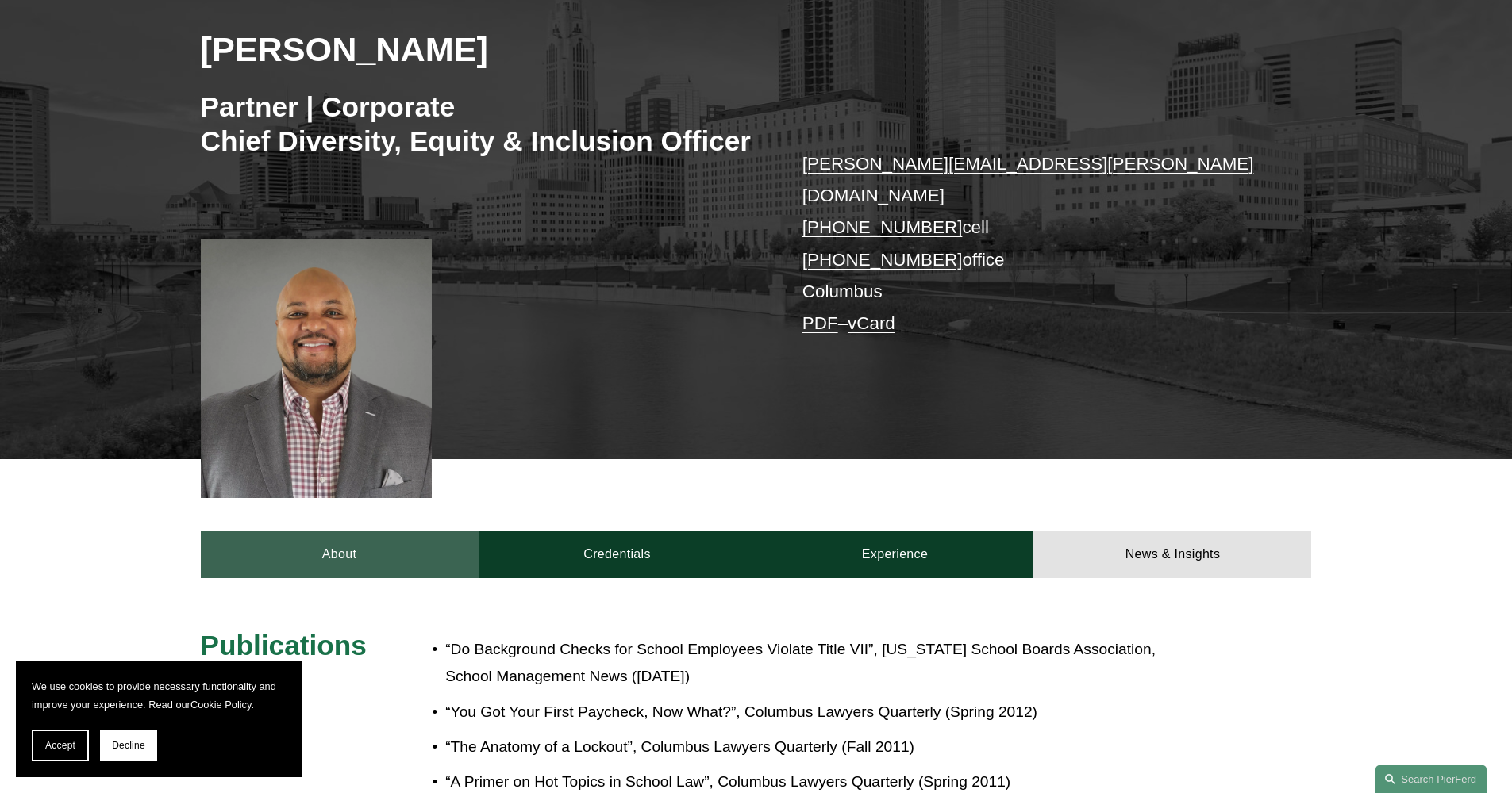
click at [361, 533] on link "About" at bounding box center [339, 554] width 278 height 48
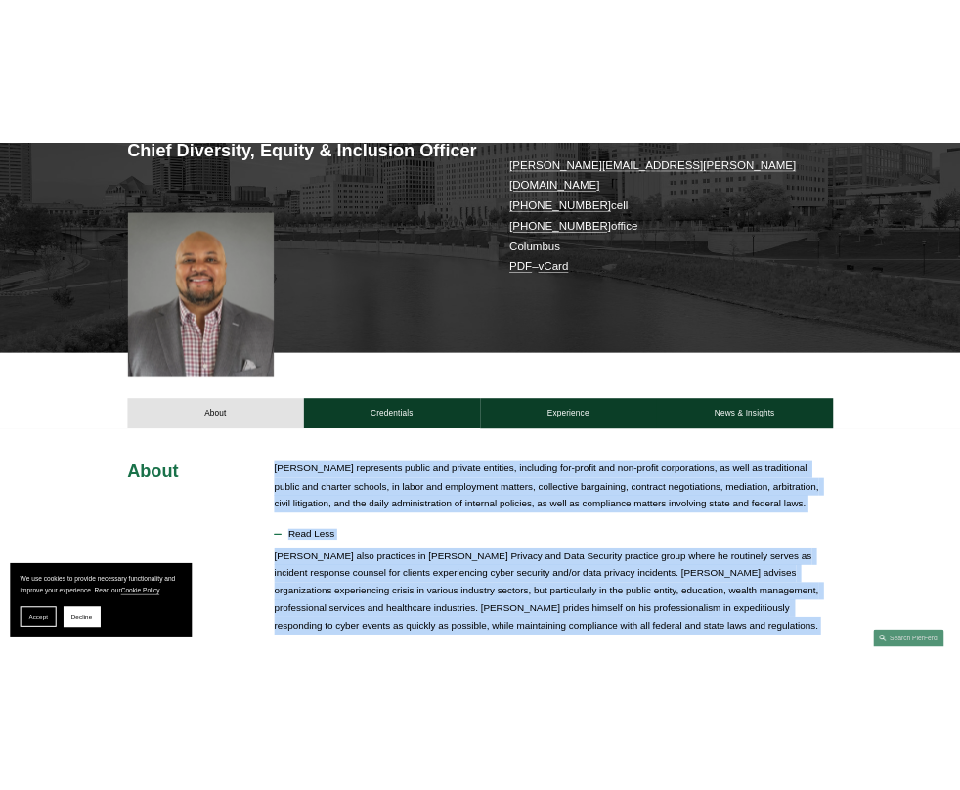
scroll to position [62, 0]
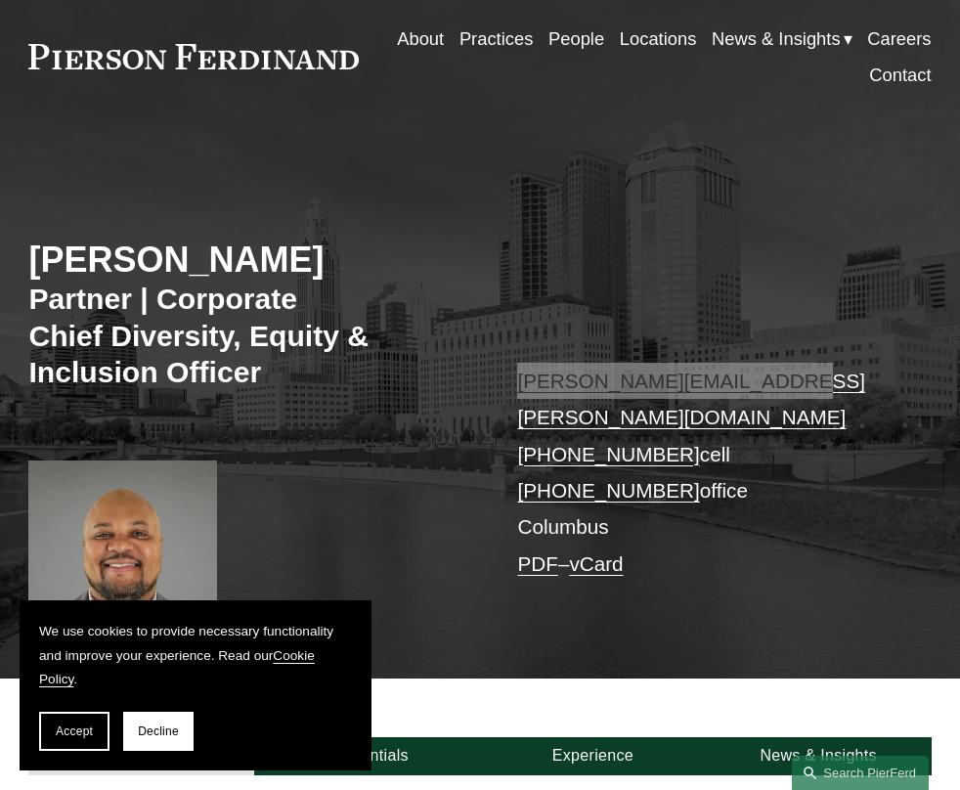
drag, startPoint x: 379, startPoint y: 313, endPoint x: 559, endPoint y: 337, distance: 181.5
click at [550, 335] on div "Edmund F. Brown Partner | Corporate Chief Diversity, Equity & Inclusion Officer…" at bounding box center [480, 419] width 960 height 518
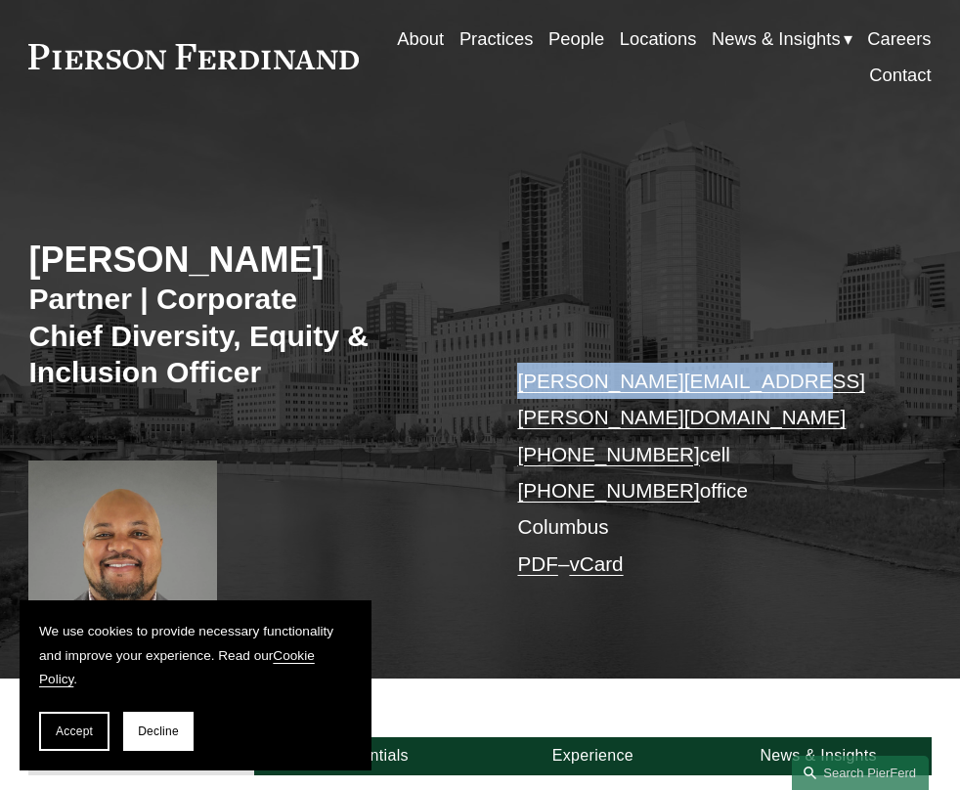
copy link "edmund.brown@pierferd.com"
